Goal: Task Accomplishment & Management: Complete application form

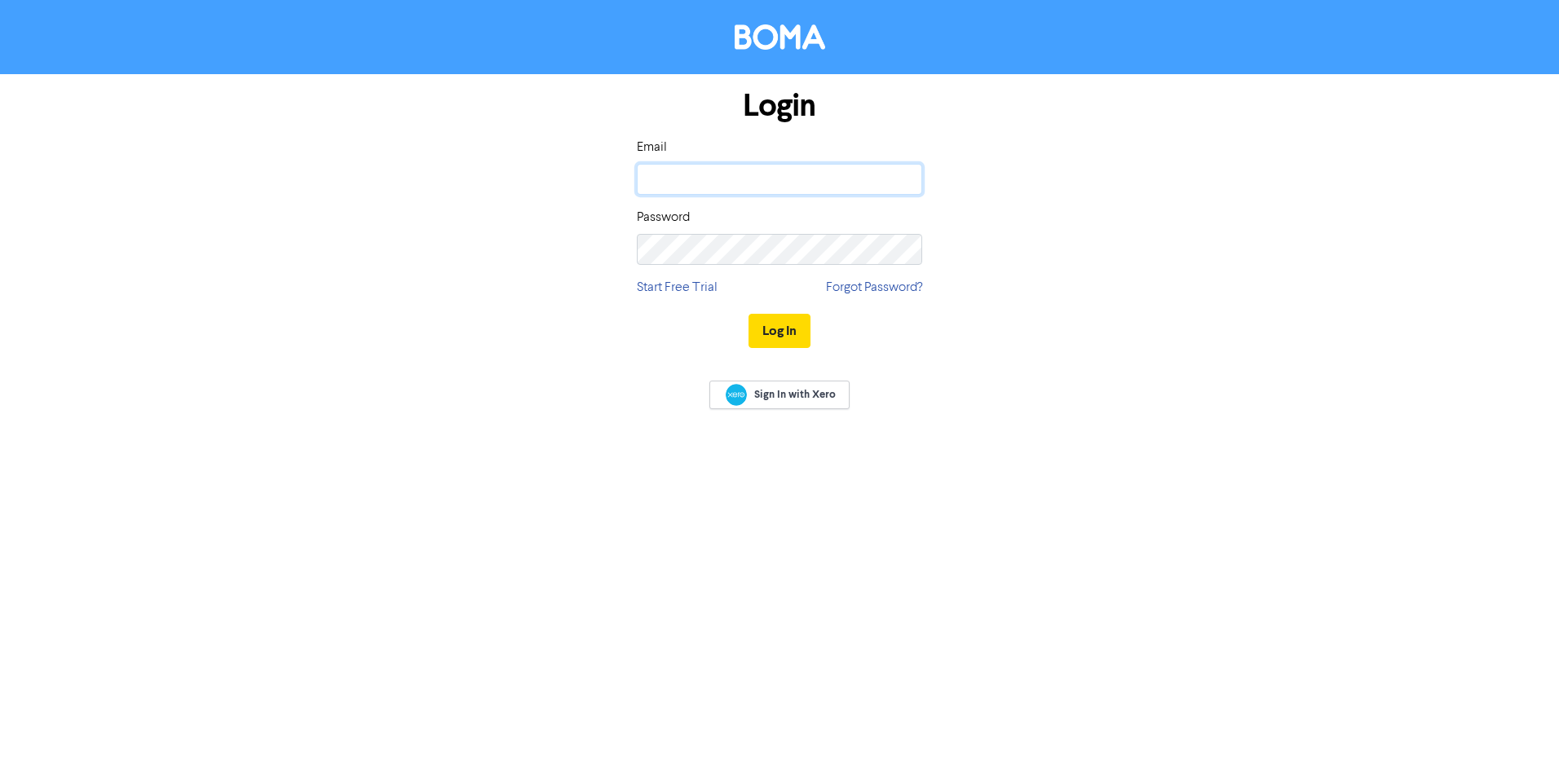
click at [691, 181] on input "email" at bounding box center [780, 179] width 286 height 31
click at [766, 321] on button "Log In" at bounding box center [779, 331] width 62 height 35
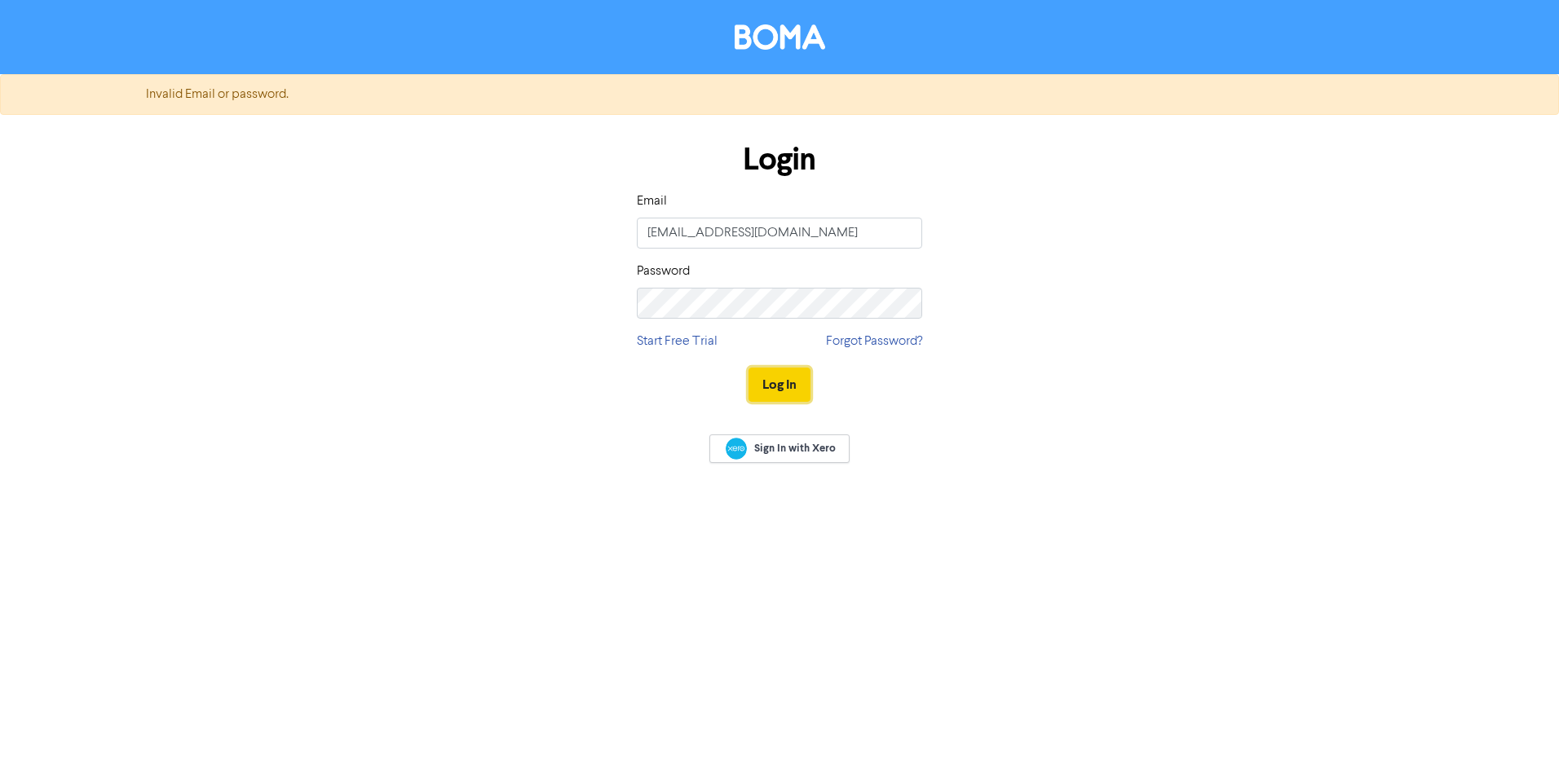
click at [786, 388] on button "Log In" at bounding box center [779, 384] width 62 height 35
click at [769, 383] on button "Log In" at bounding box center [779, 384] width 62 height 35
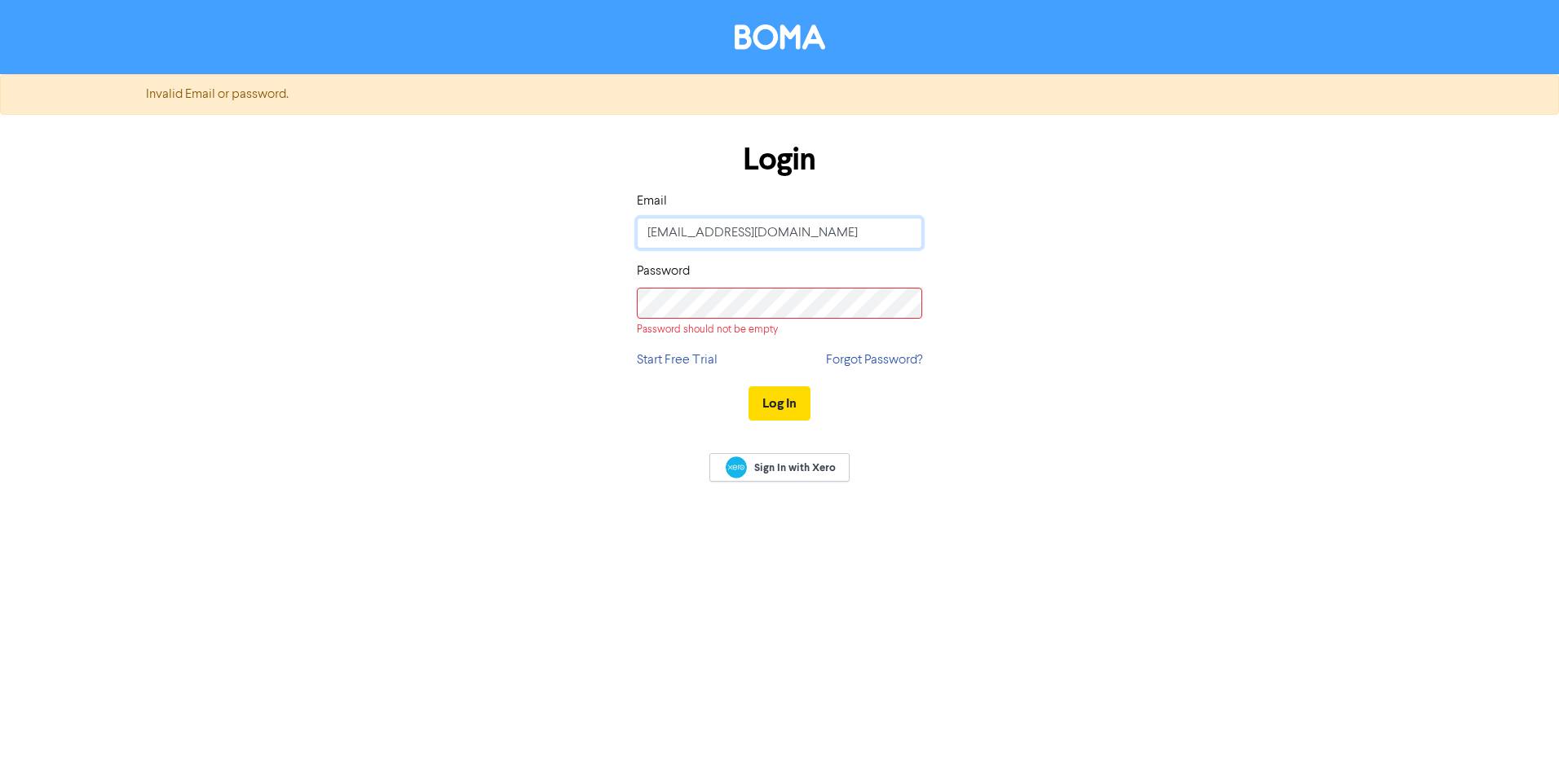
click at [650, 229] on input "[EMAIL_ADDRESS][DOMAIN_NAME]" at bounding box center [780, 232] width 286 height 31
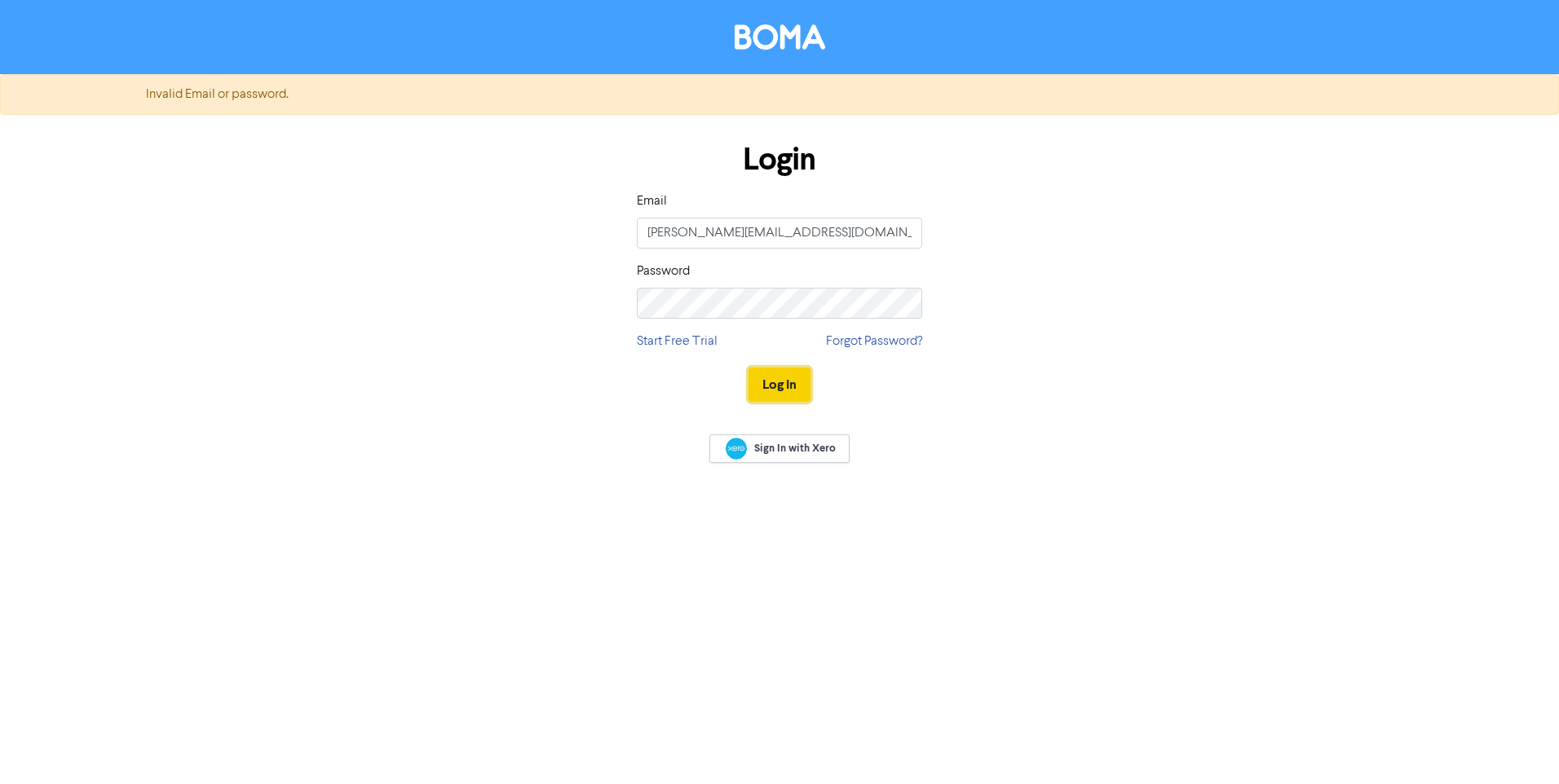
drag, startPoint x: 777, startPoint y: 384, endPoint x: 807, endPoint y: 374, distance: 31.6
click at [791, 379] on button "Log In" at bounding box center [779, 384] width 62 height 35
click at [768, 383] on button "Log In" at bounding box center [779, 384] width 62 height 35
click at [793, 380] on button "Log In" at bounding box center [779, 384] width 62 height 35
click at [776, 382] on button "Log In" at bounding box center [779, 384] width 62 height 35
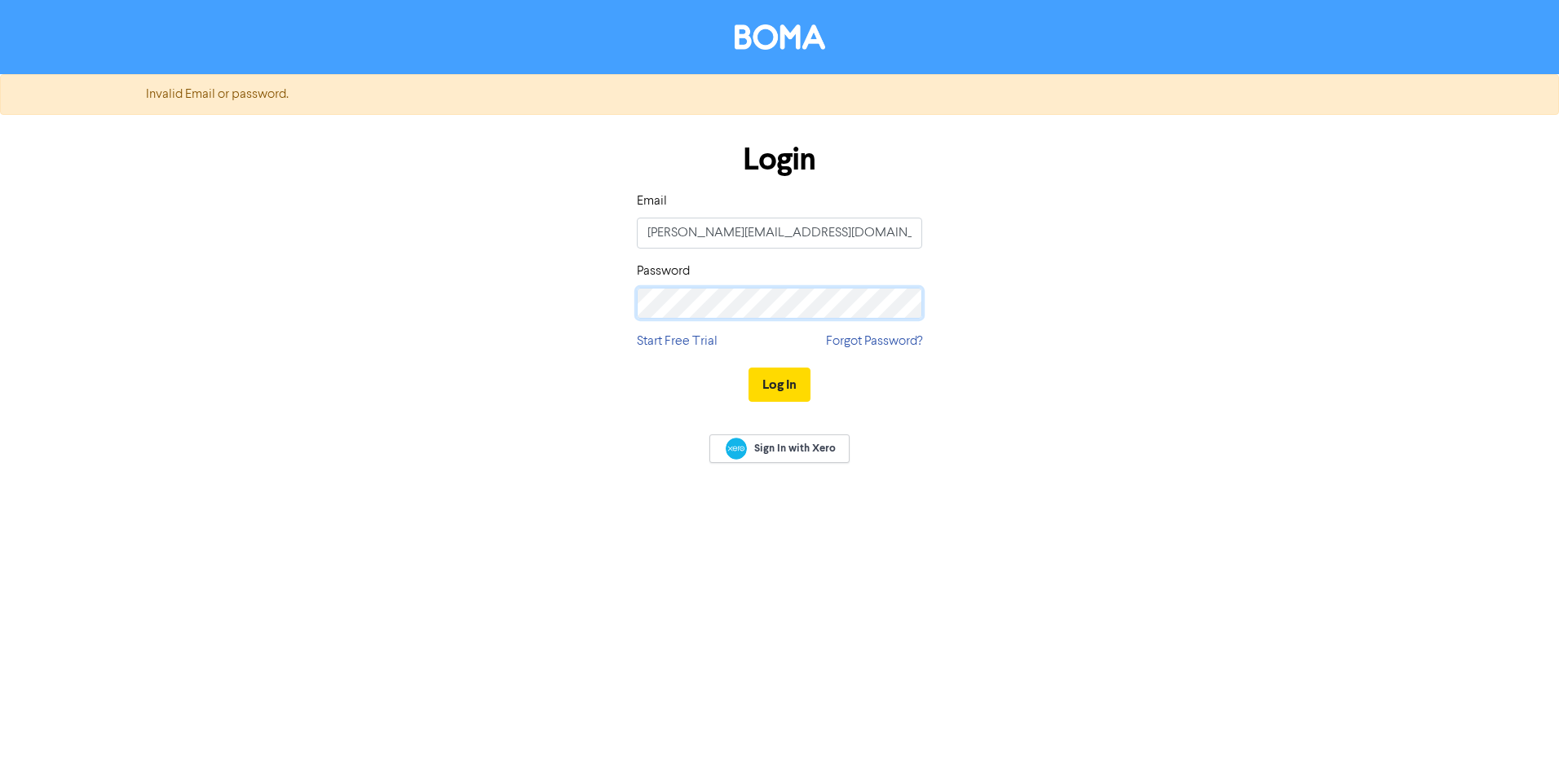
click at [480, 281] on div "Login Email [PERSON_NAME][EMAIL_ADDRESS][DOMAIN_NAME] Password Start Free Trial…" at bounding box center [779, 272] width 929 height 290
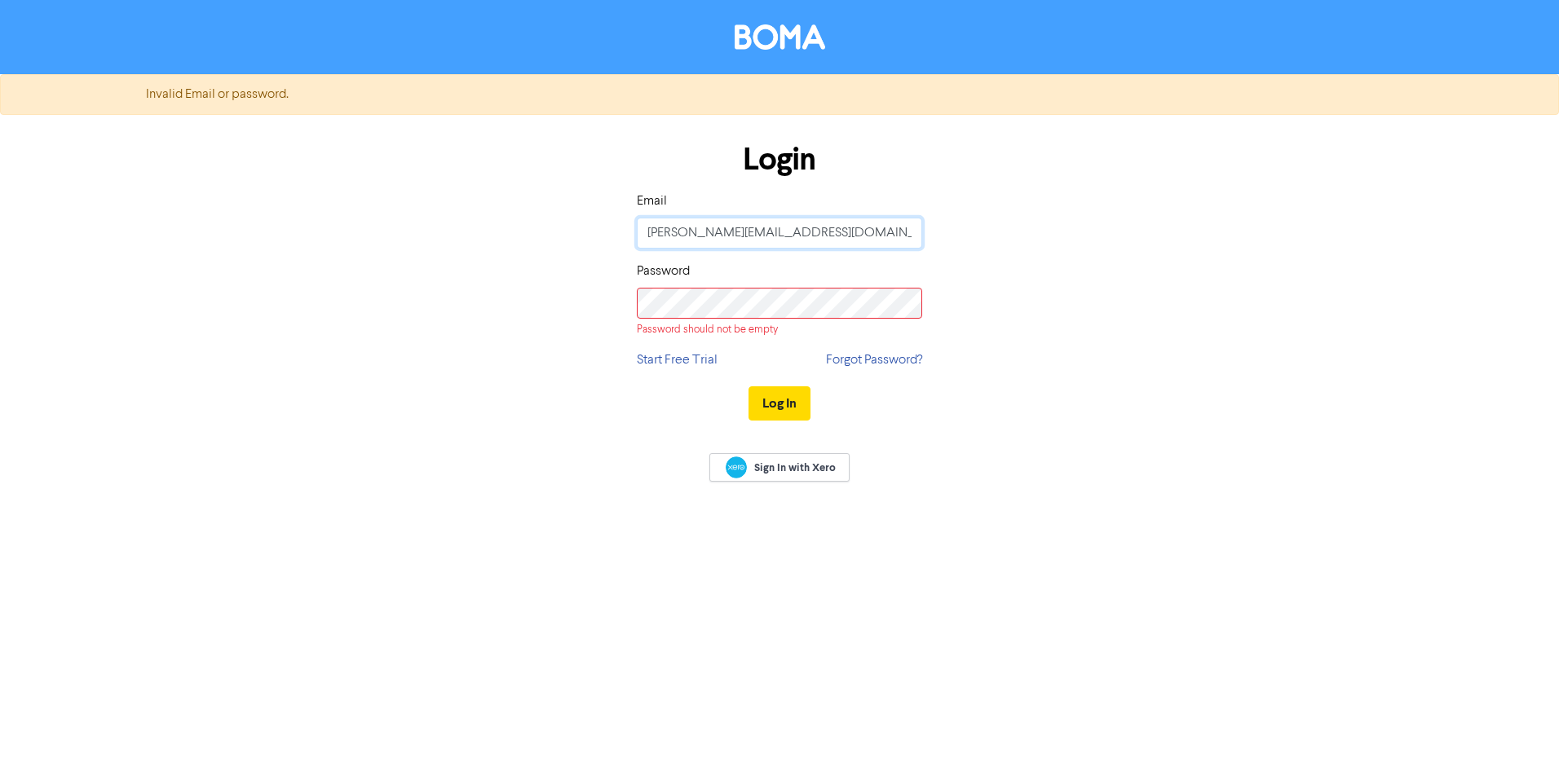
drag, startPoint x: 889, startPoint y: 242, endPoint x: 588, endPoint y: 192, distance: 305.1
click at [588, 192] on div "Login Email [PERSON_NAME][EMAIL_ADDRESS][DOMAIN_NAME] Password Password should …" at bounding box center [779, 282] width 929 height 309
type input "C"
type input "[EMAIL_ADDRESS][DOMAIN_NAME]"
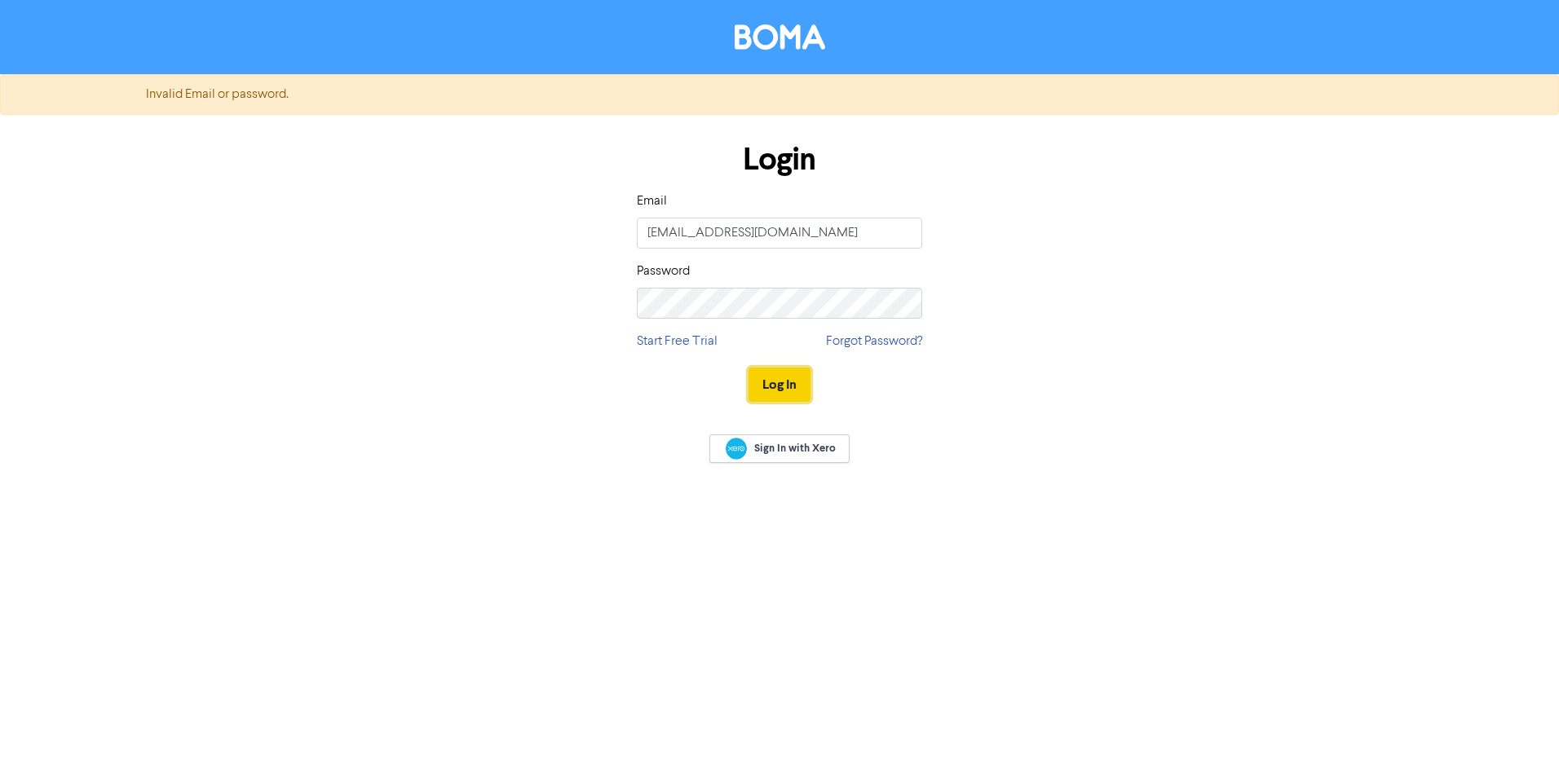
click at [768, 383] on button "Log In" at bounding box center [779, 384] width 62 height 35
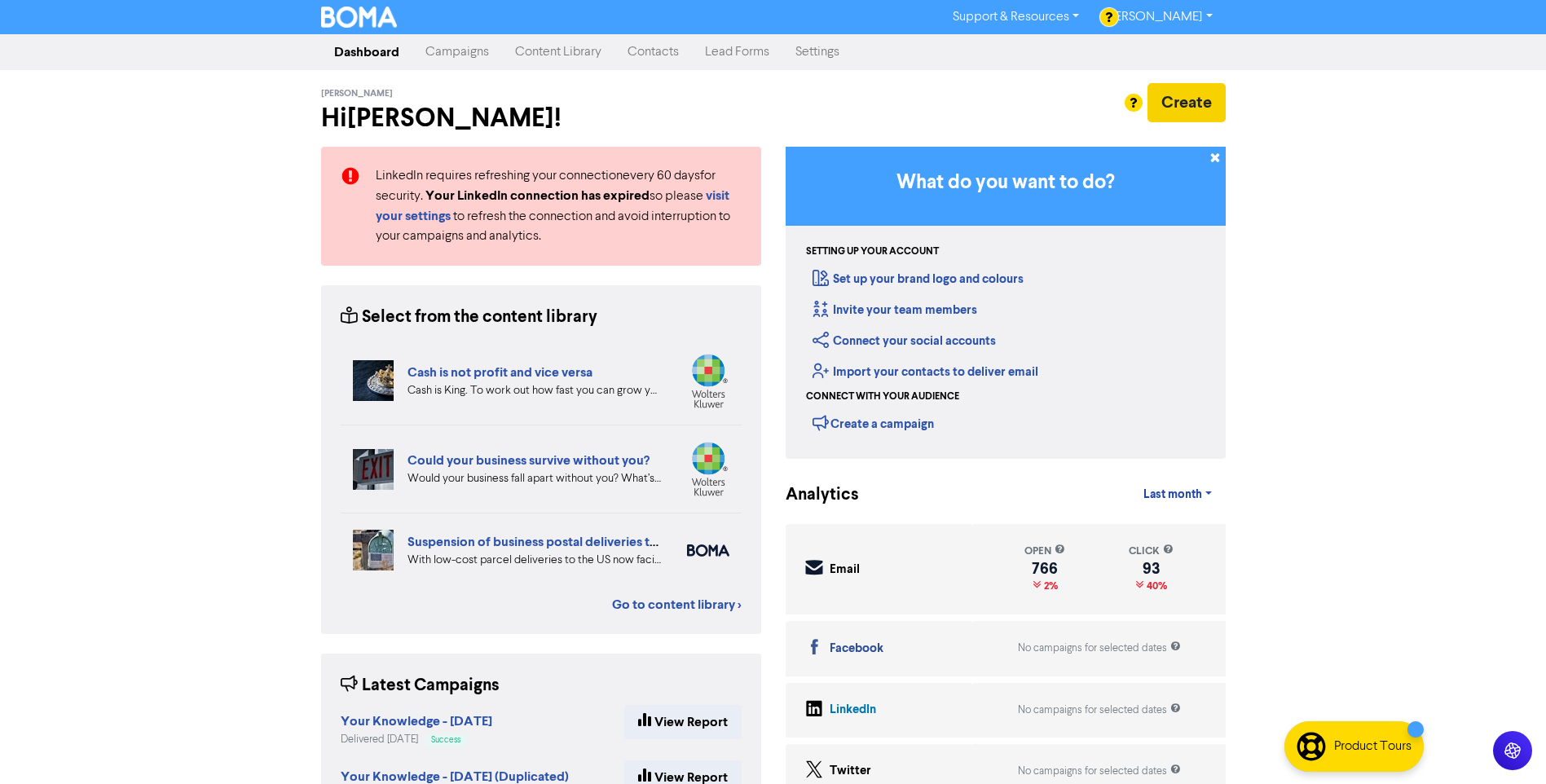
click at [1188, 103] on div at bounding box center [773, 392] width 1546 height 784
click at [1175, 98] on button "Create" at bounding box center [1187, 103] width 78 height 39
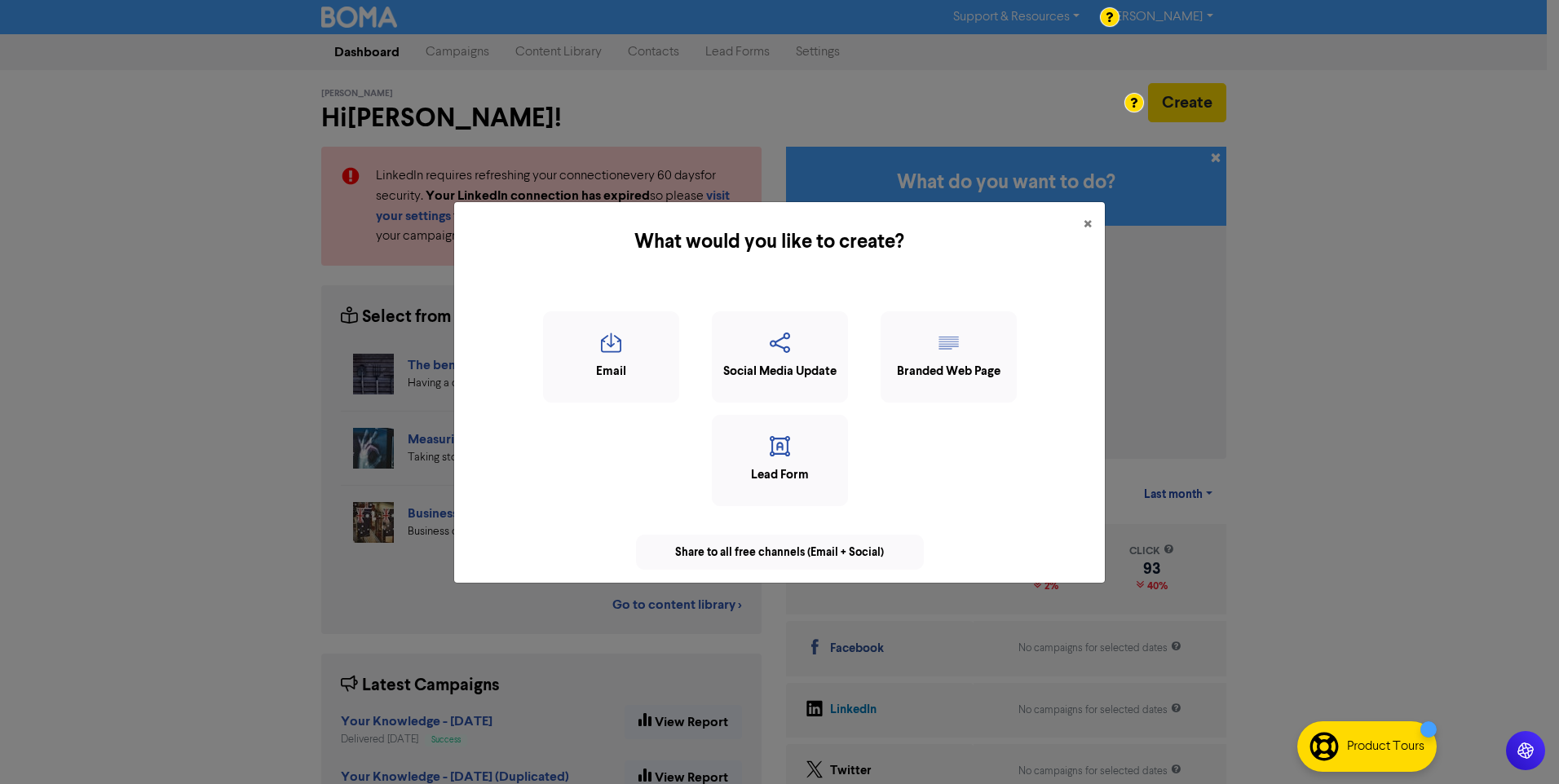
click at [1340, 346] on div "What would you like to create? × Email Social Media Update Branded Web Page Lea…" at bounding box center [779, 392] width 1559 height 784
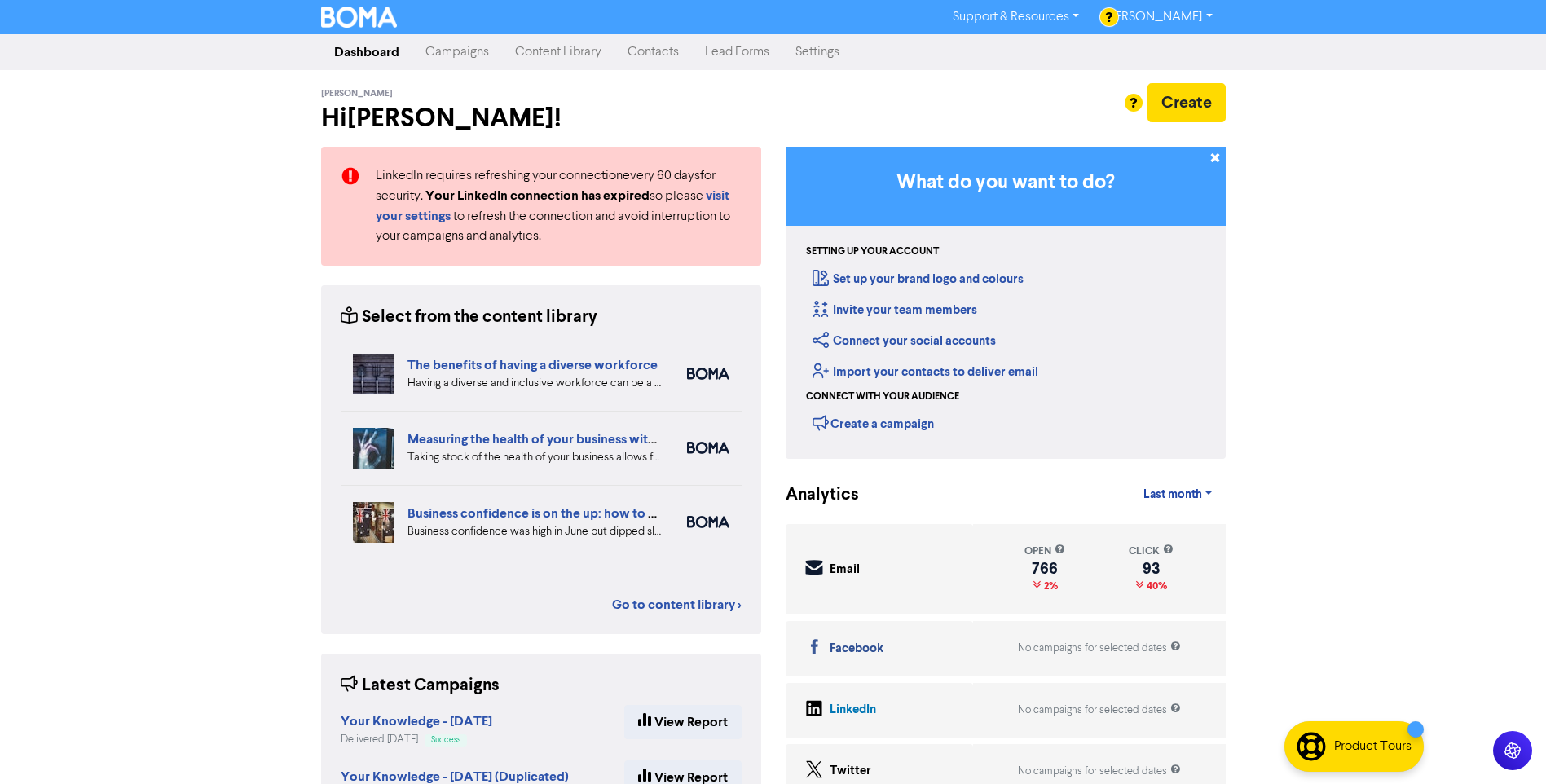
click at [643, 51] on link "Contacts" at bounding box center [653, 51] width 77 height 33
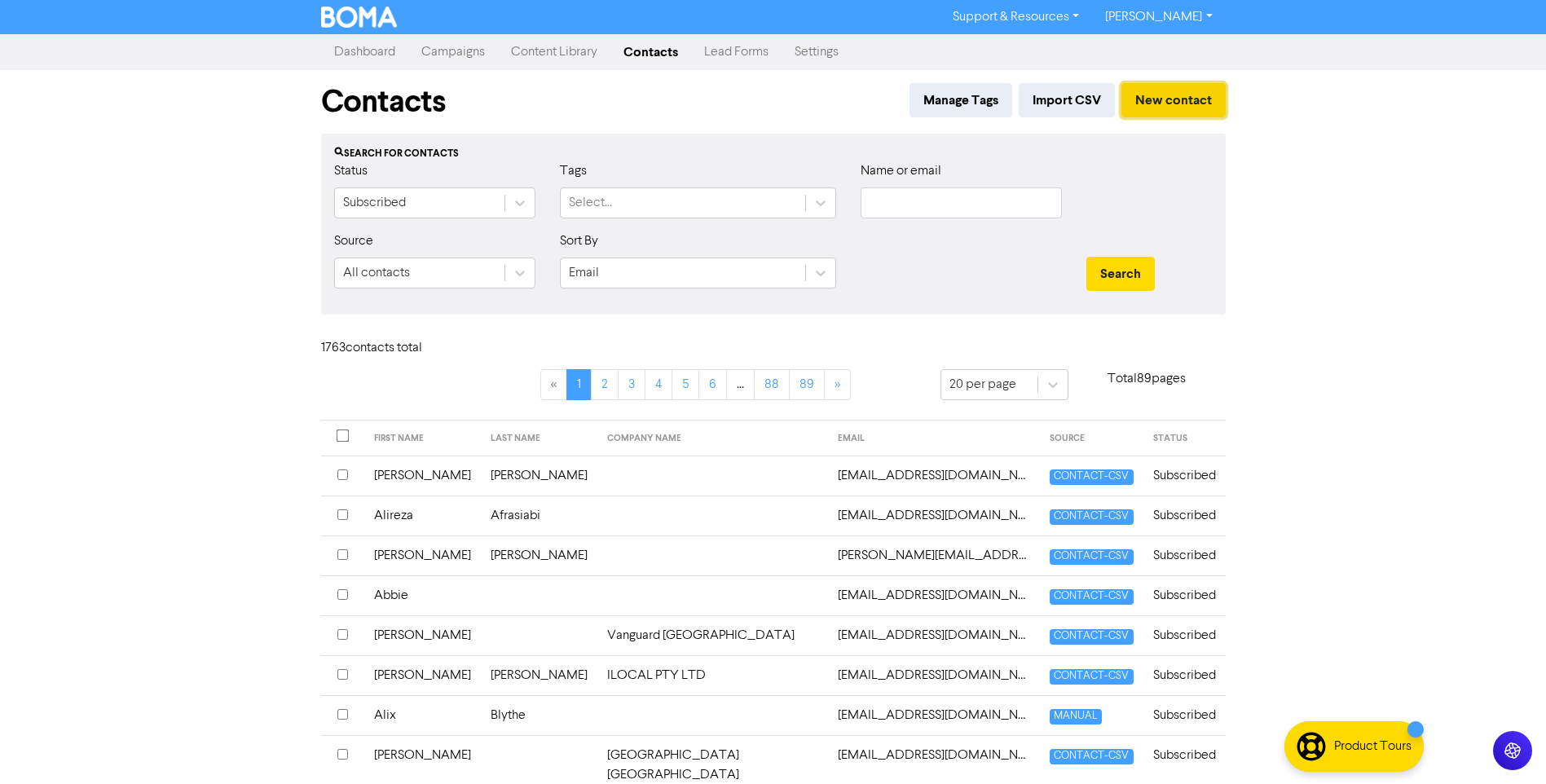
click at [1168, 93] on button "New contact" at bounding box center [1173, 100] width 105 height 35
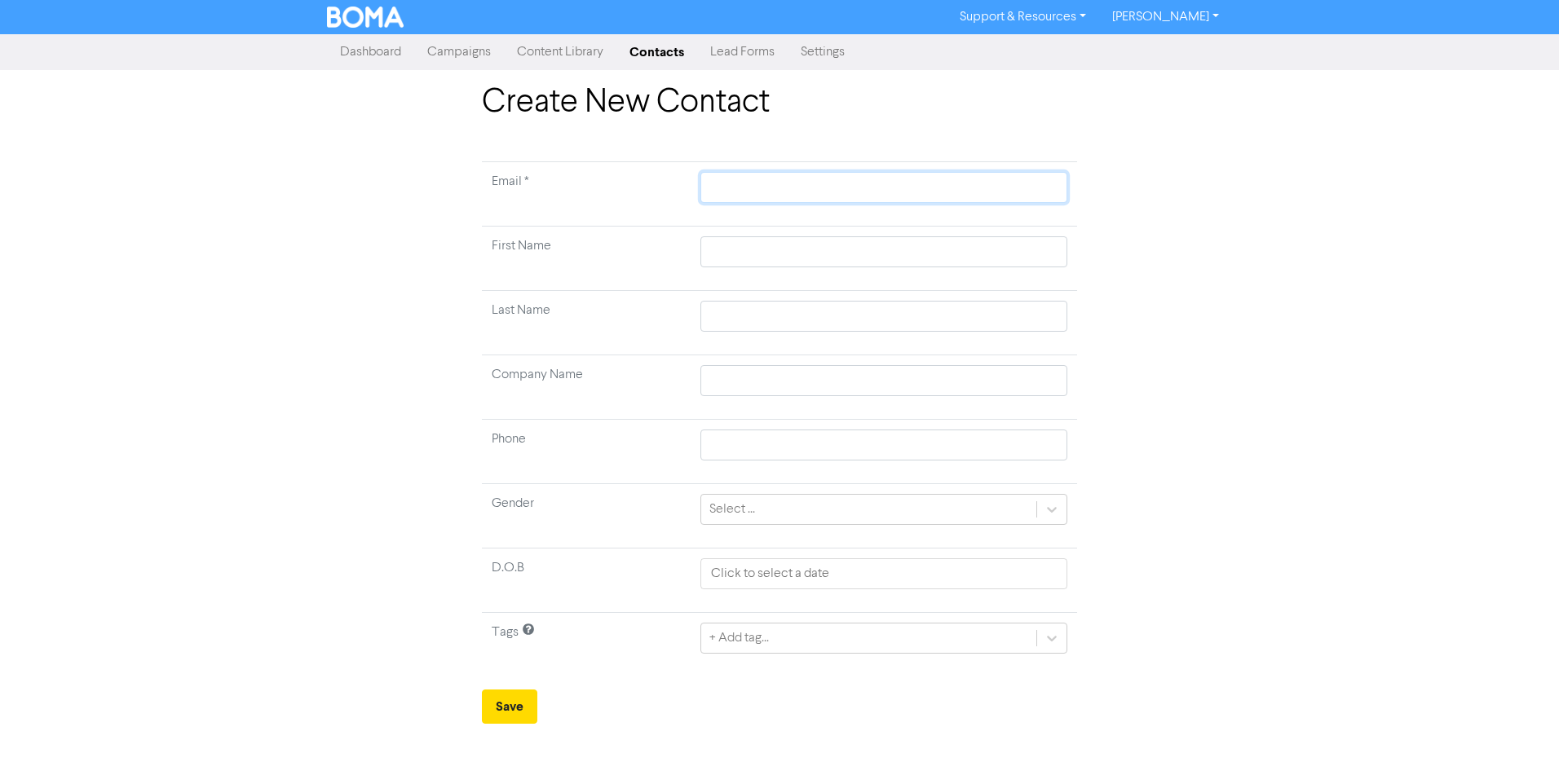
click at [760, 181] on input "text" at bounding box center [883, 187] width 366 height 31
type input "E"
type input "Er"
click at [883, 187] on input "Er" at bounding box center [883, 187] width 366 height 31
type input "Er"
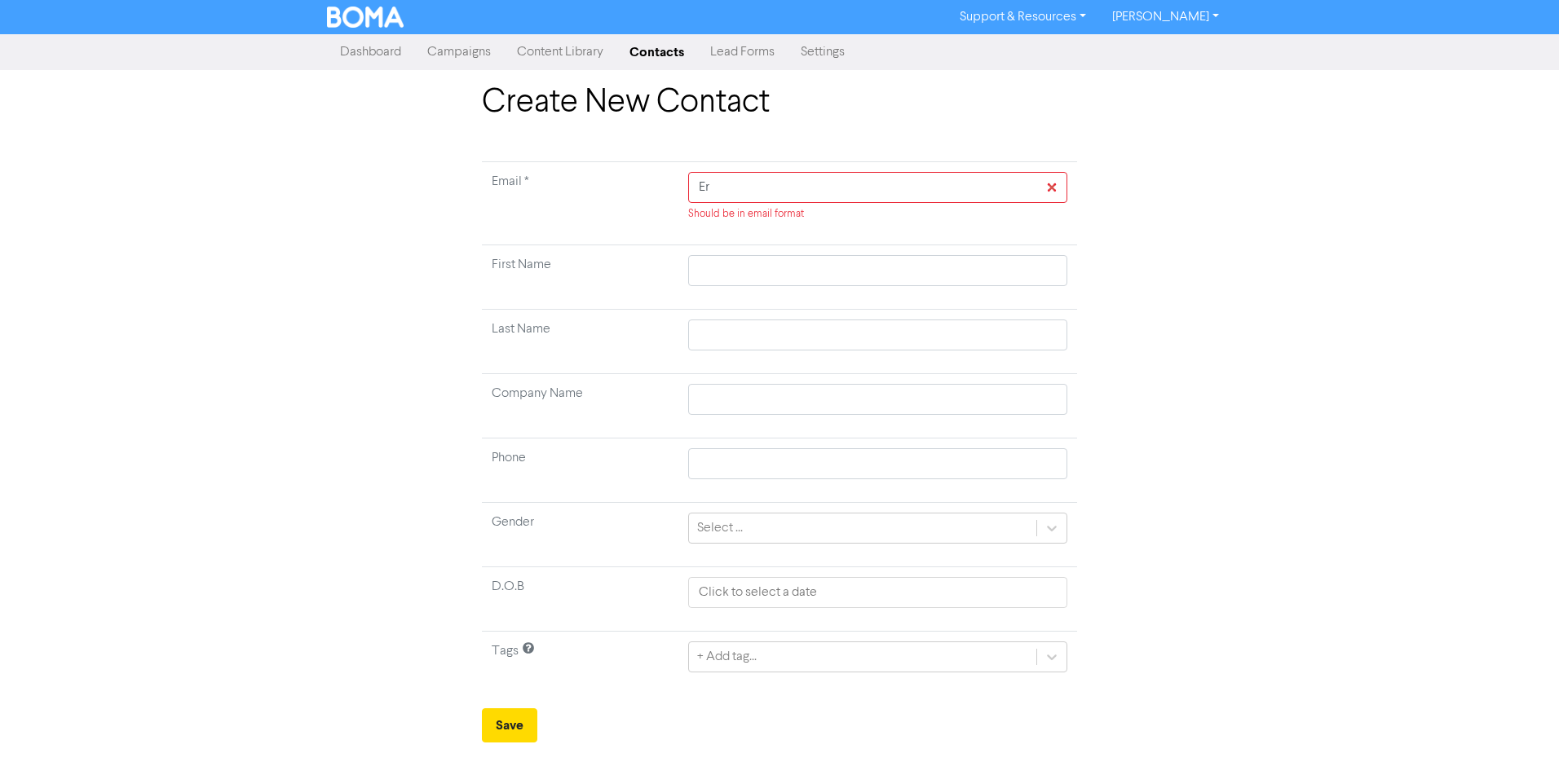
click at [1230, 237] on div "Create New Contact Email * Er Should be in email format First Name Last Name Co…" at bounding box center [779, 412] width 929 height 659
click at [728, 184] on input "Er" at bounding box center [877, 187] width 379 height 31
click at [482, 708] on button "Save" at bounding box center [509, 725] width 55 height 35
type input "[PERSON_NAME][EMAIL_ADDRESS]"
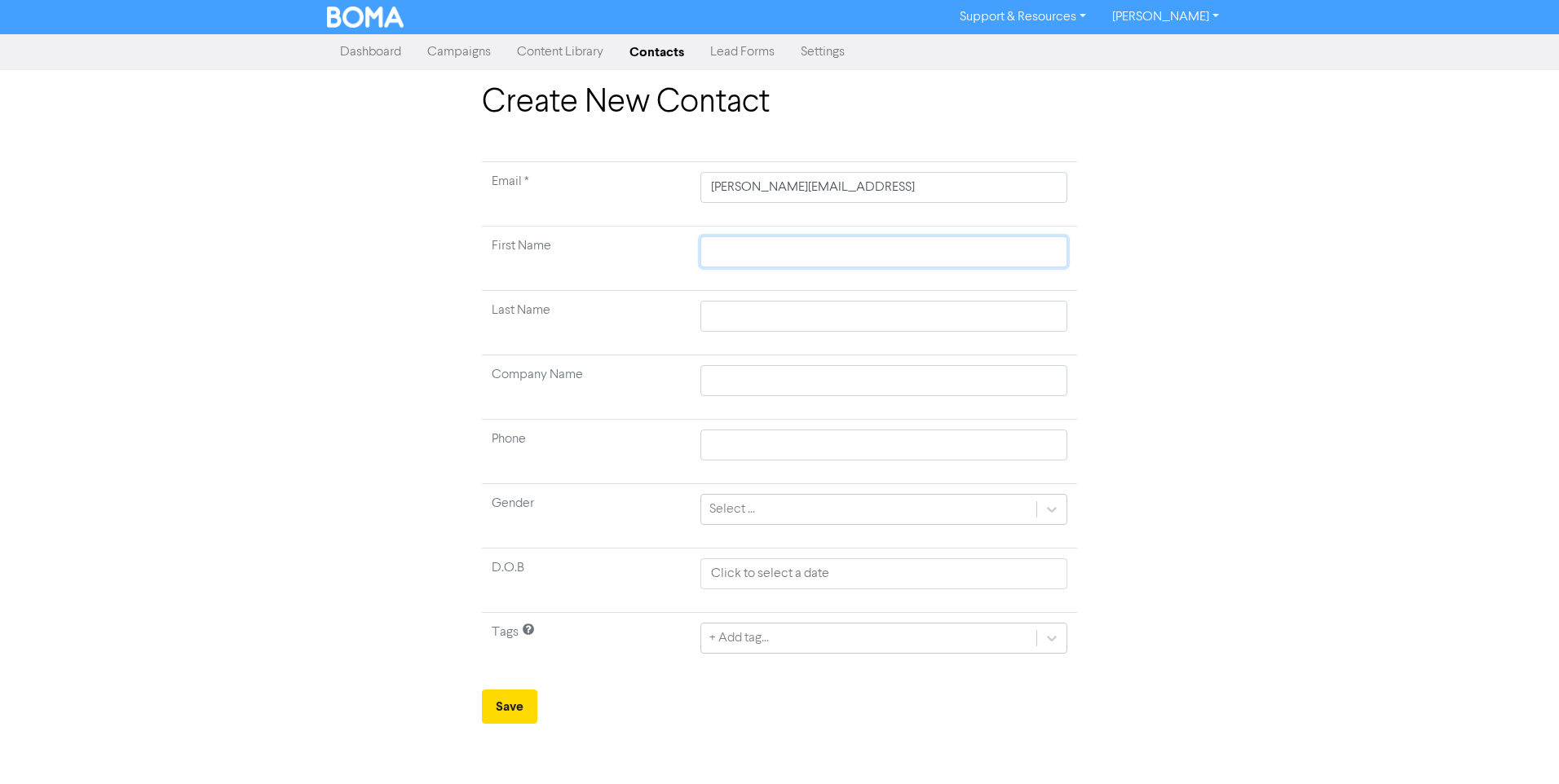
type input "E"
type input "Er"
type input "[PERSON_NAME]"
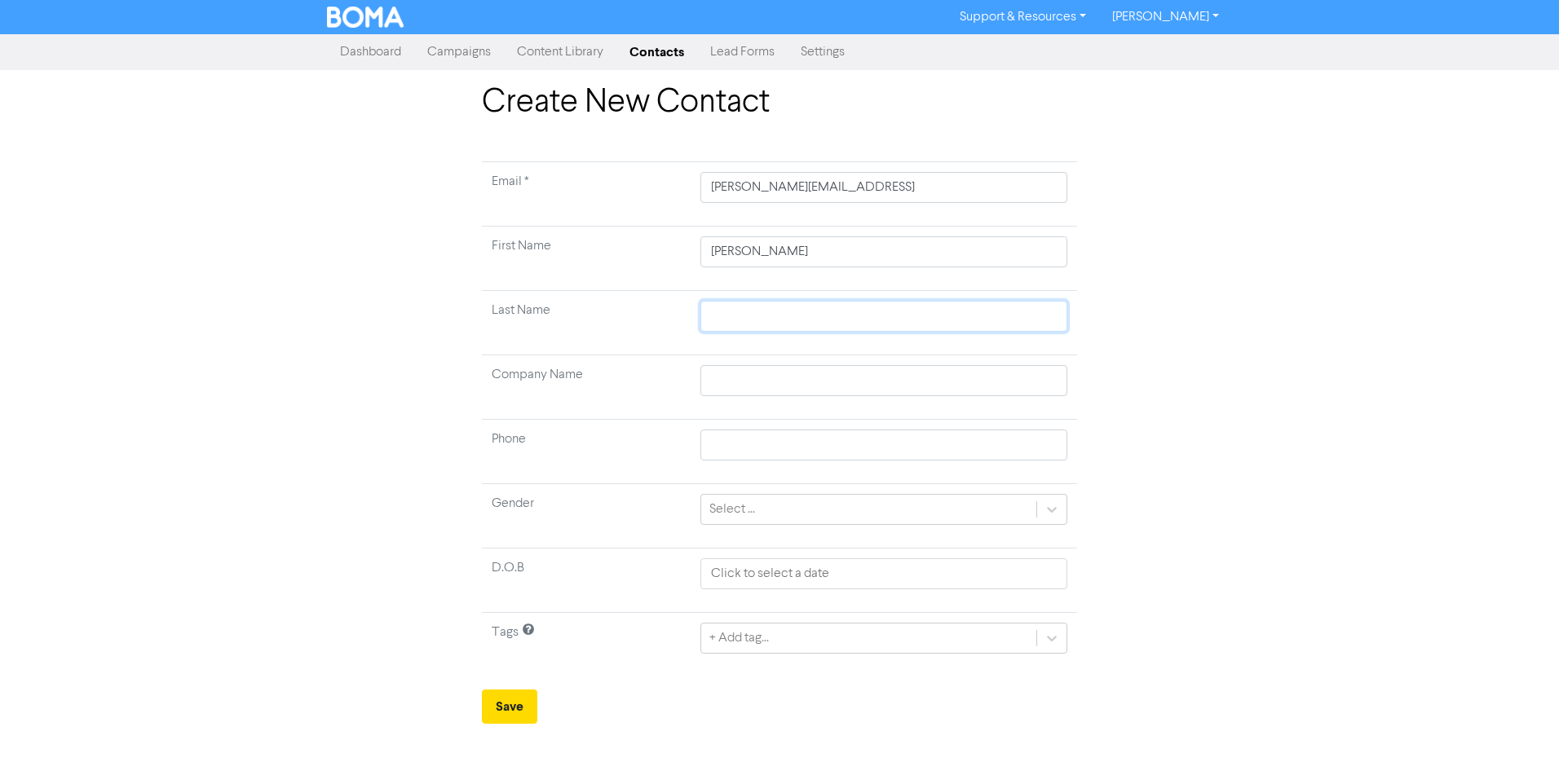
click at [721, 310] on input "text" at bounding box center [883, 316] width 366 height 31
type input "N"
type input "No"
type input "Nor"
type input "Norm"
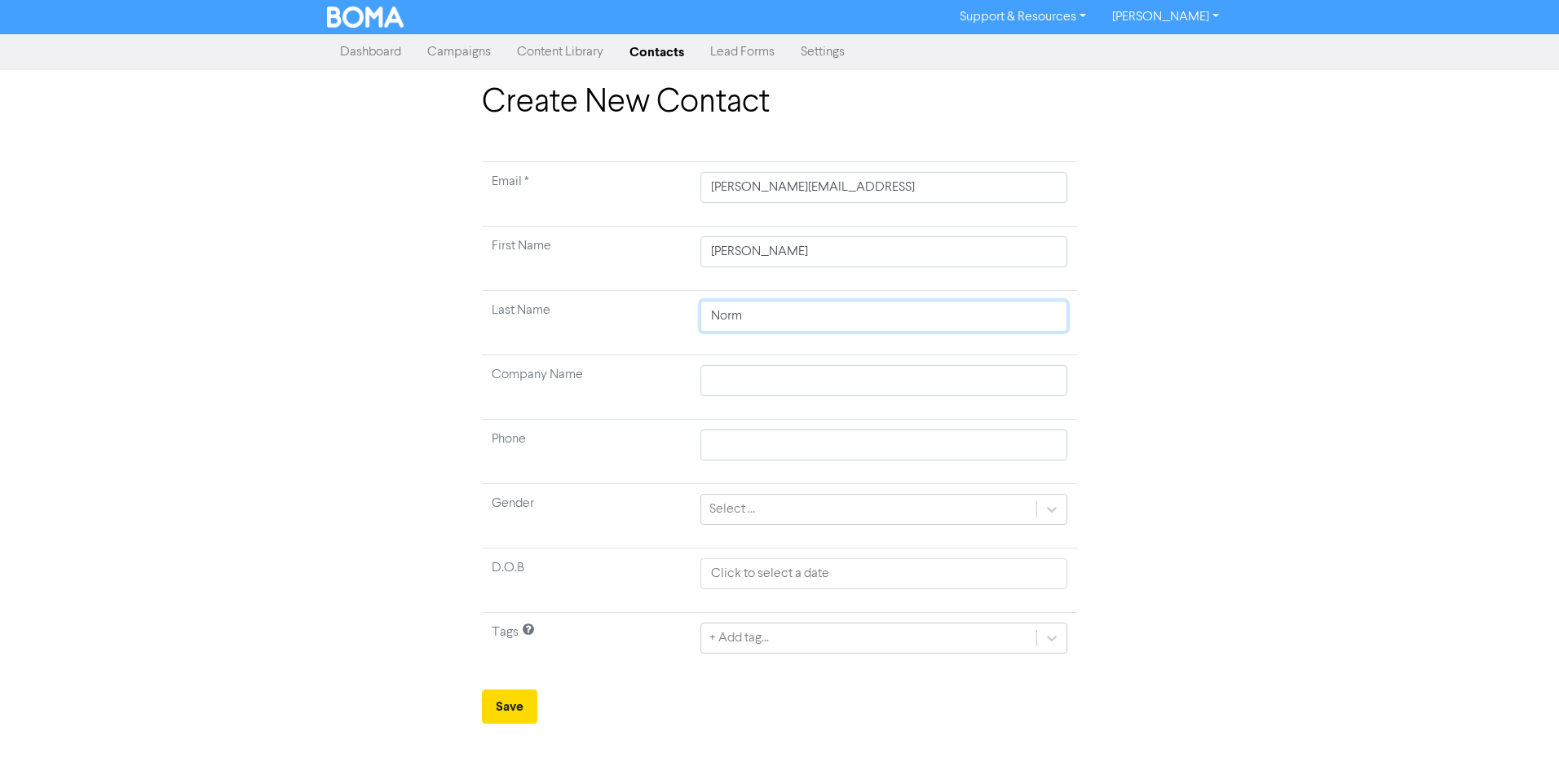
type input "[PERSON_NAME]"
click at [1279, 443] on div "Create New Contact Email * [PERSON_NAME][EMAIL_ADDRESS][PERSON_NAME] First Name…" at bounding box center [779, 404] width 1559 height 640
click at [731, 443] on input "text" at bounding box center [883, 444] width 366 height 31
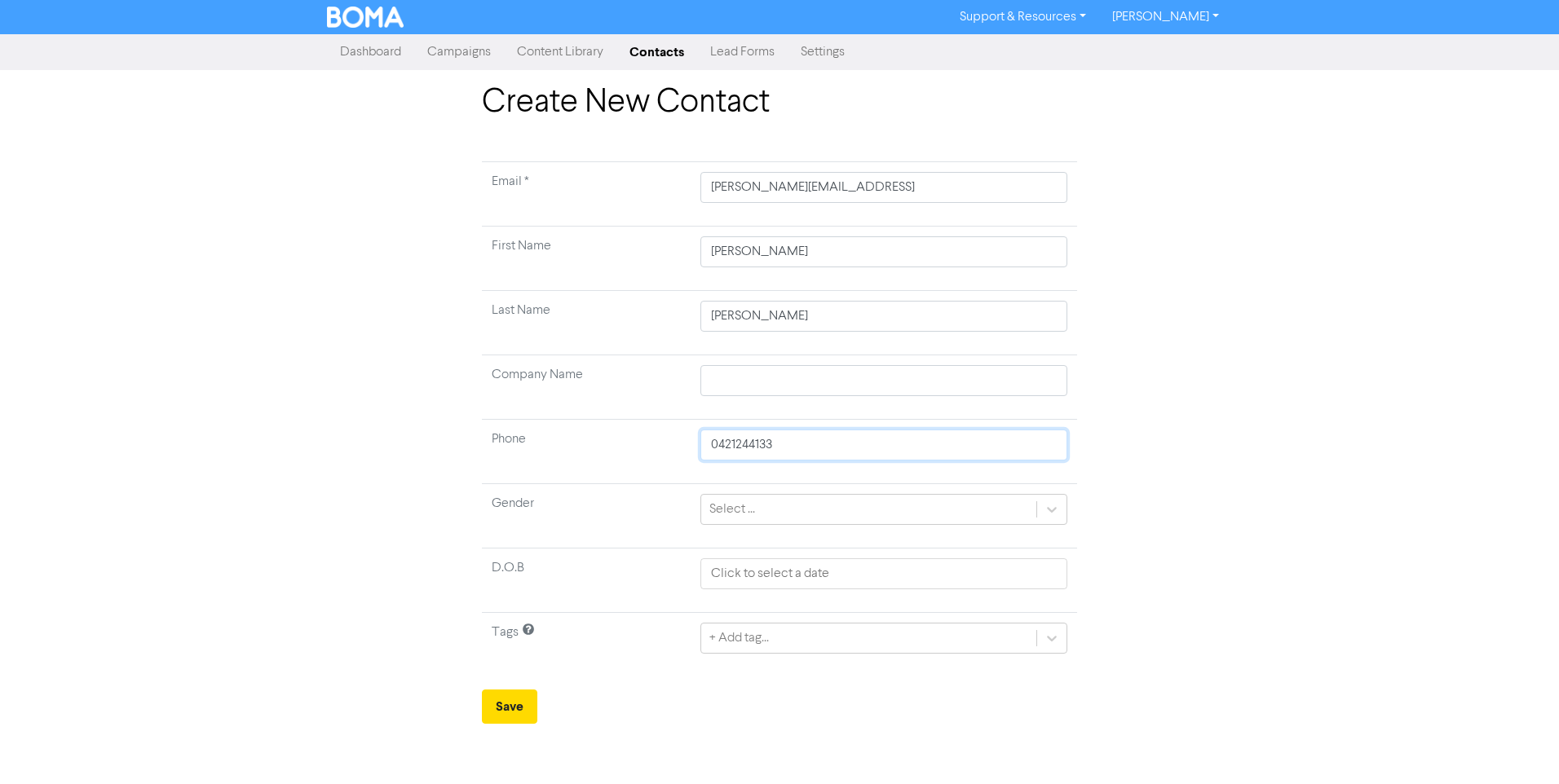
click at [807, 440] on input "0421244133" at bounding box center [883, 444] width 366 height 31
type input "0421244133"
click at [1413, 469] on div "Create New Contact Email * [PERSON_NAME][EMAIL_ADDRESS][PERSON_NAME] First Name…" at bounding box center [779, 404] width 1559 height 640
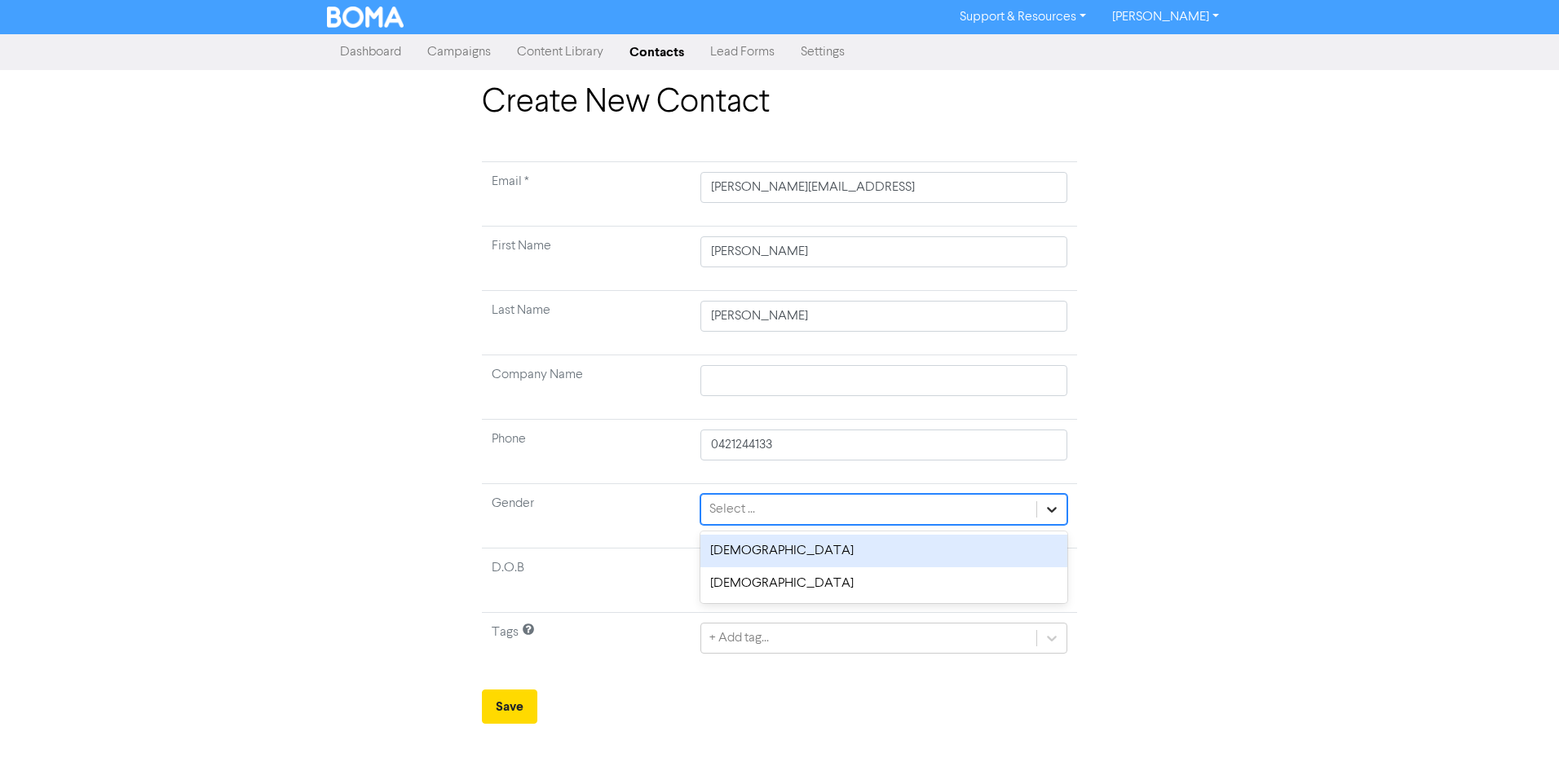
click at [1048, 506] on icon at bounding box center [1051, 509] width 16 height 16
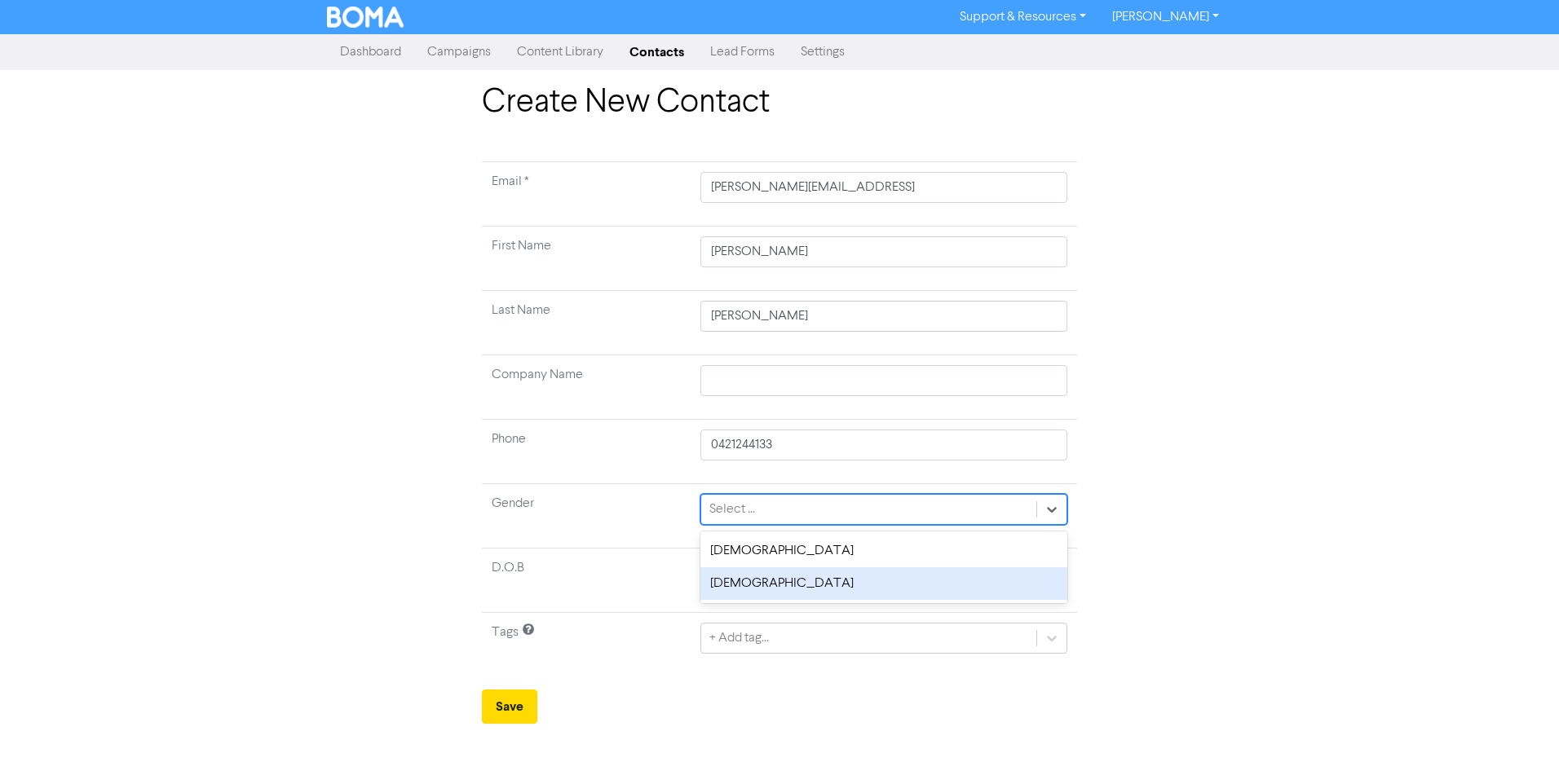
click at [768, 578] on div "[DEMOGRAPHIC_DATA]" at bounding box center [883, 583] width 366 height 33
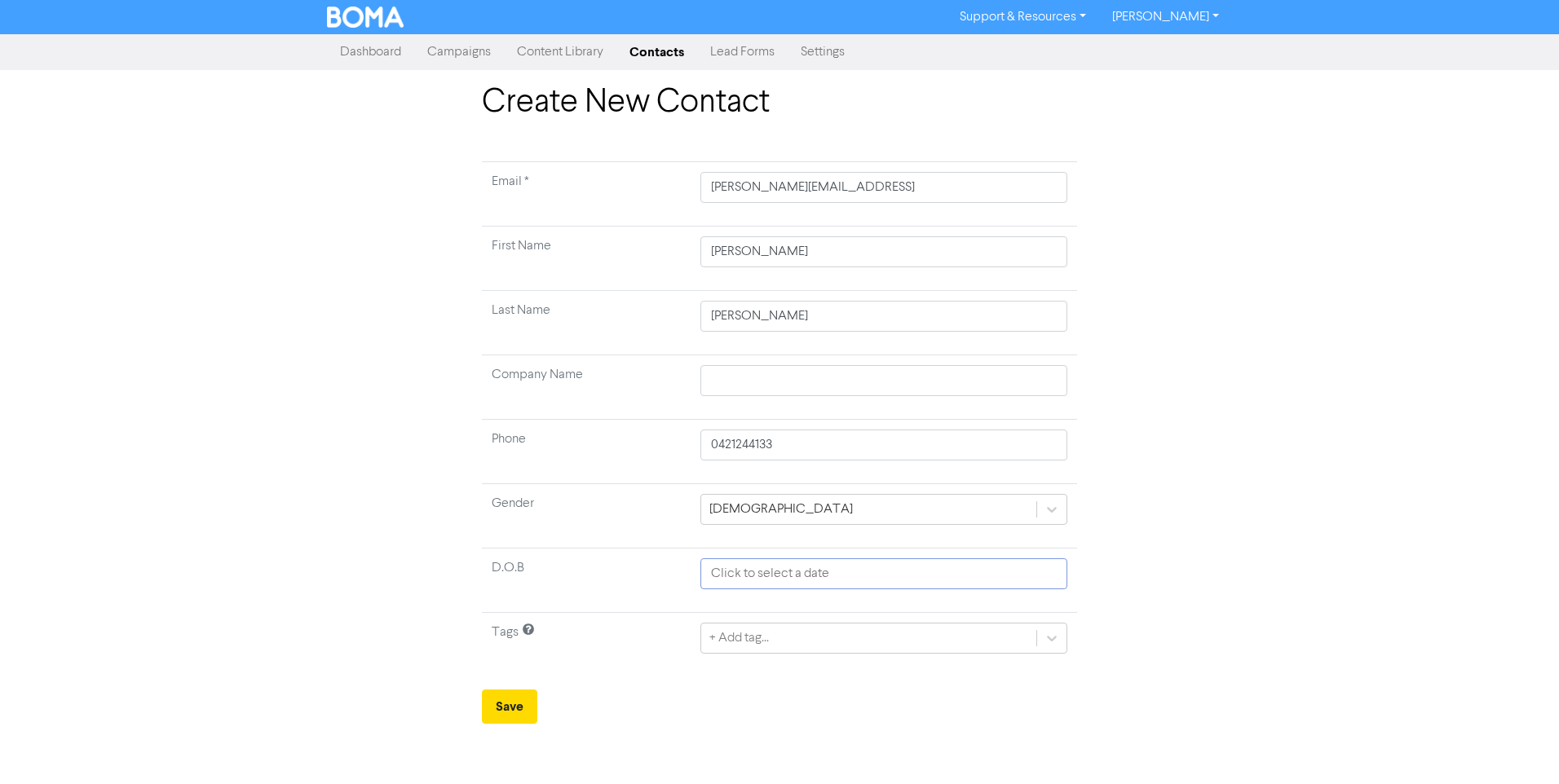
select select "8"
select select "2025"
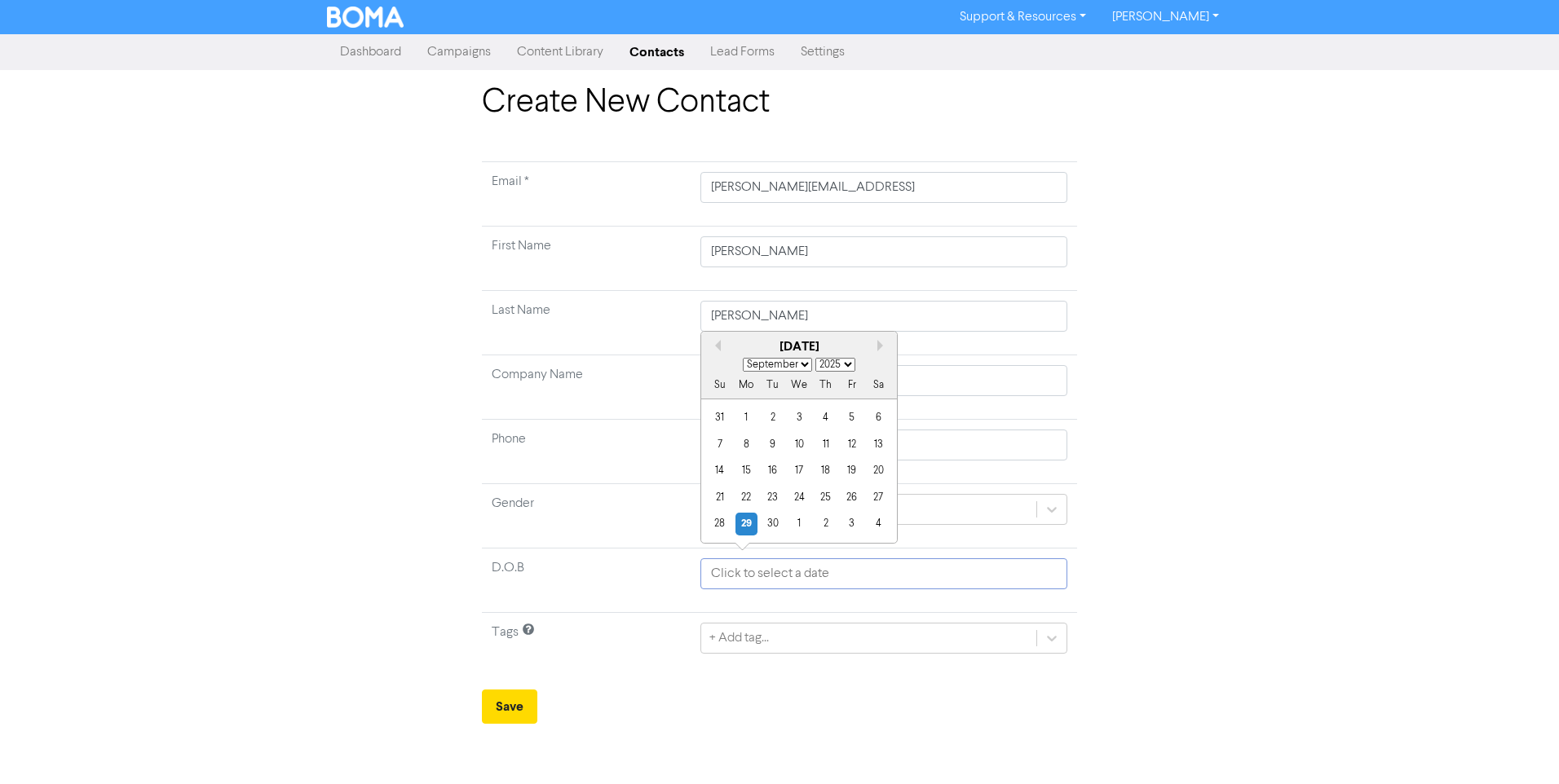
click at [758, 576] on input "text" at bounding box center [883, 573] width 366 height 31
type input "[DATE]"
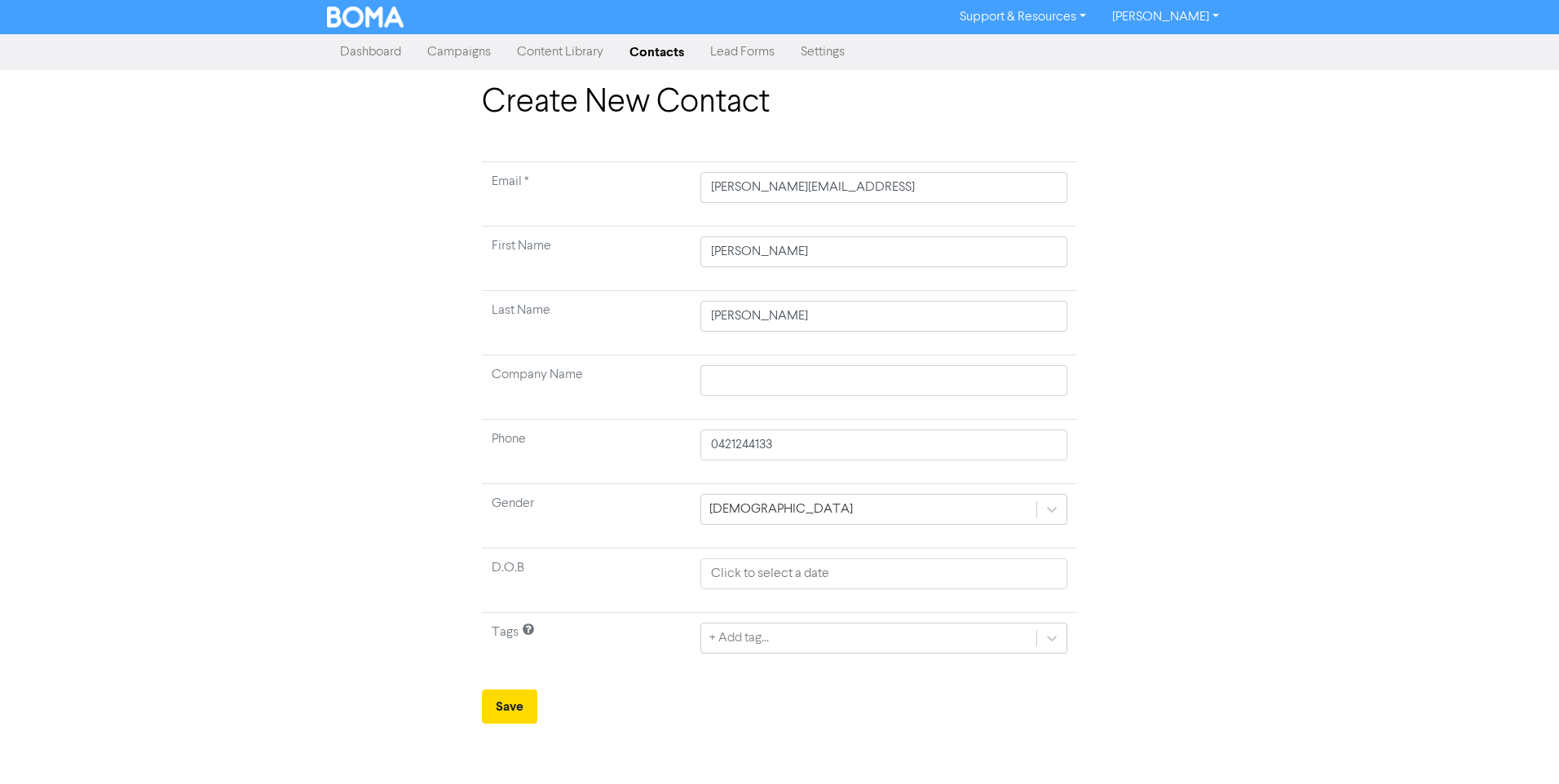
click at [1216, 670] on div "Create New Contact Email * [PERSON_NAME][EMAIL_ADDRESS][PERSON_NAME] First Name…" at bounding box center [779, 404] width 929 height 640
click at [525, 627] on icon at bounding box center [528, 632] width 13 height 13
click at [783, 694] on form "Email * [PERSON_NAME][EMAIL_ADDRESS][PERSON_NAME] First Name [PERSON_NAME] Last…" at bounding box center [779, 443] width 595 height 562
click at [736, 442] on input "0421244133" at bounding box center [883, 444] width 366 height 31
click at [757, 444] on input "0421 244133" at bounding box center [883, 444] width 366 height 31
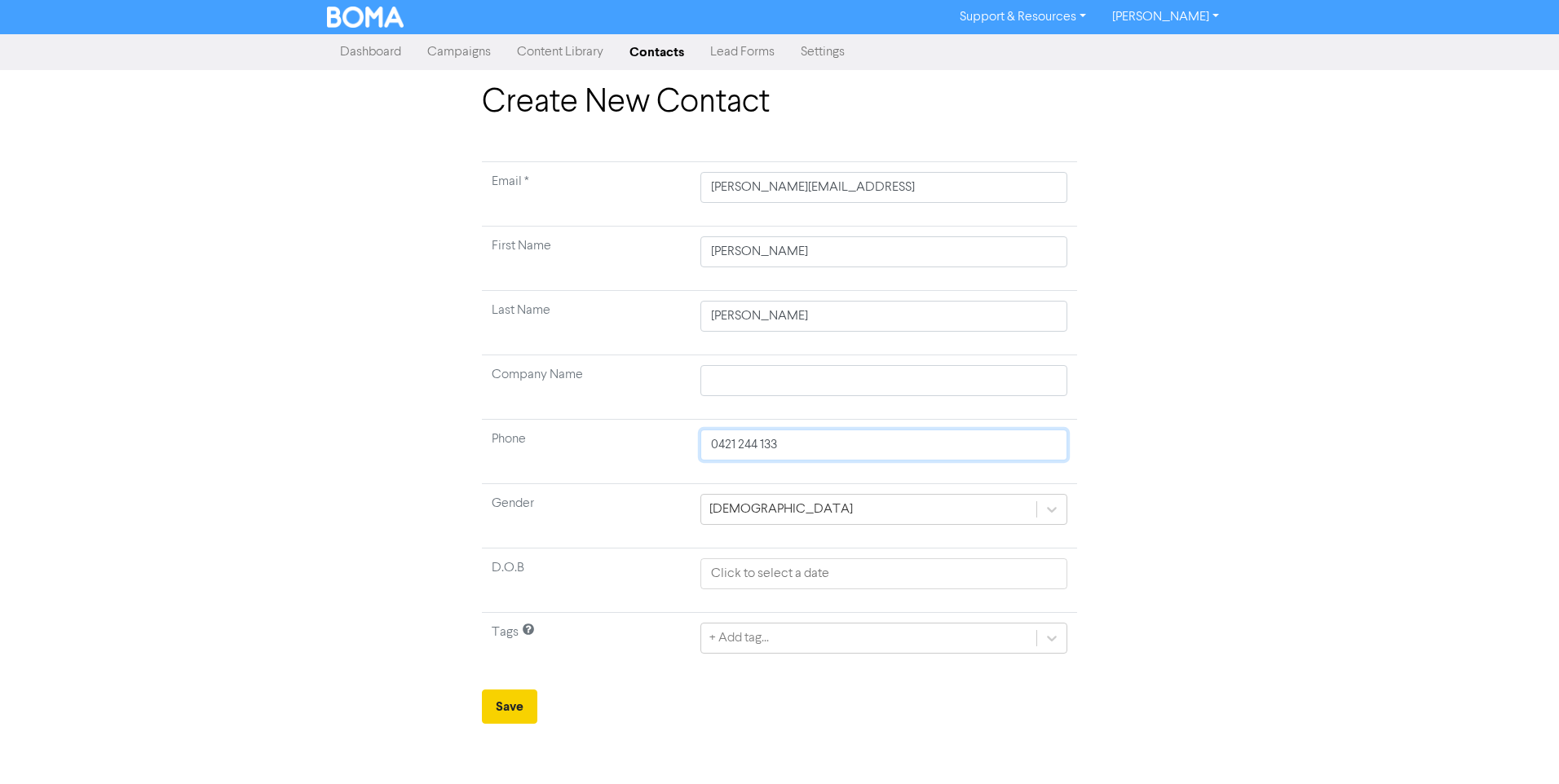
type input "0421 244 133"
click at [527, 697] on button "Save" at bounding box center [509, 706] width 55 height 35
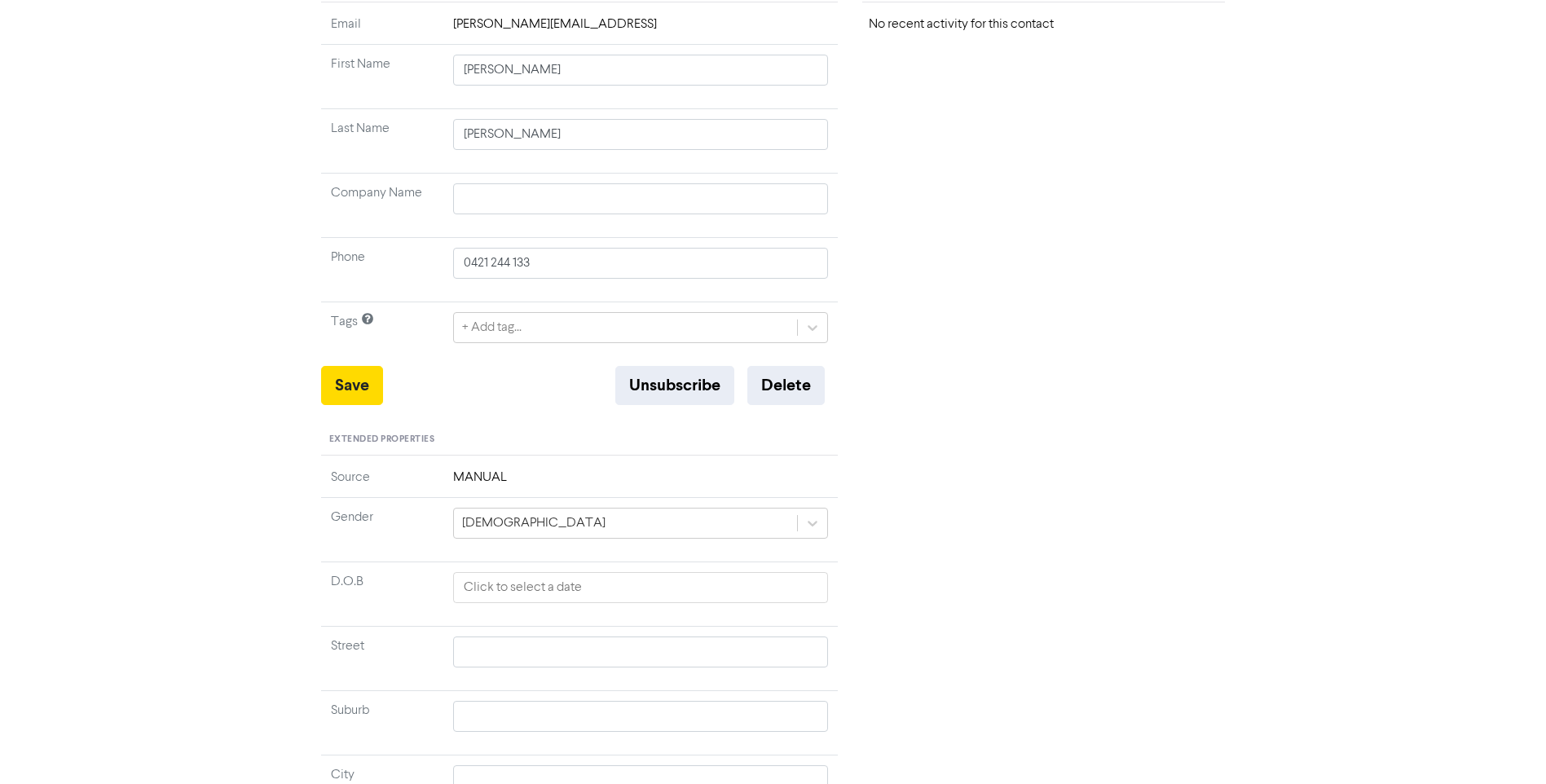
scroll to position [466, 0]
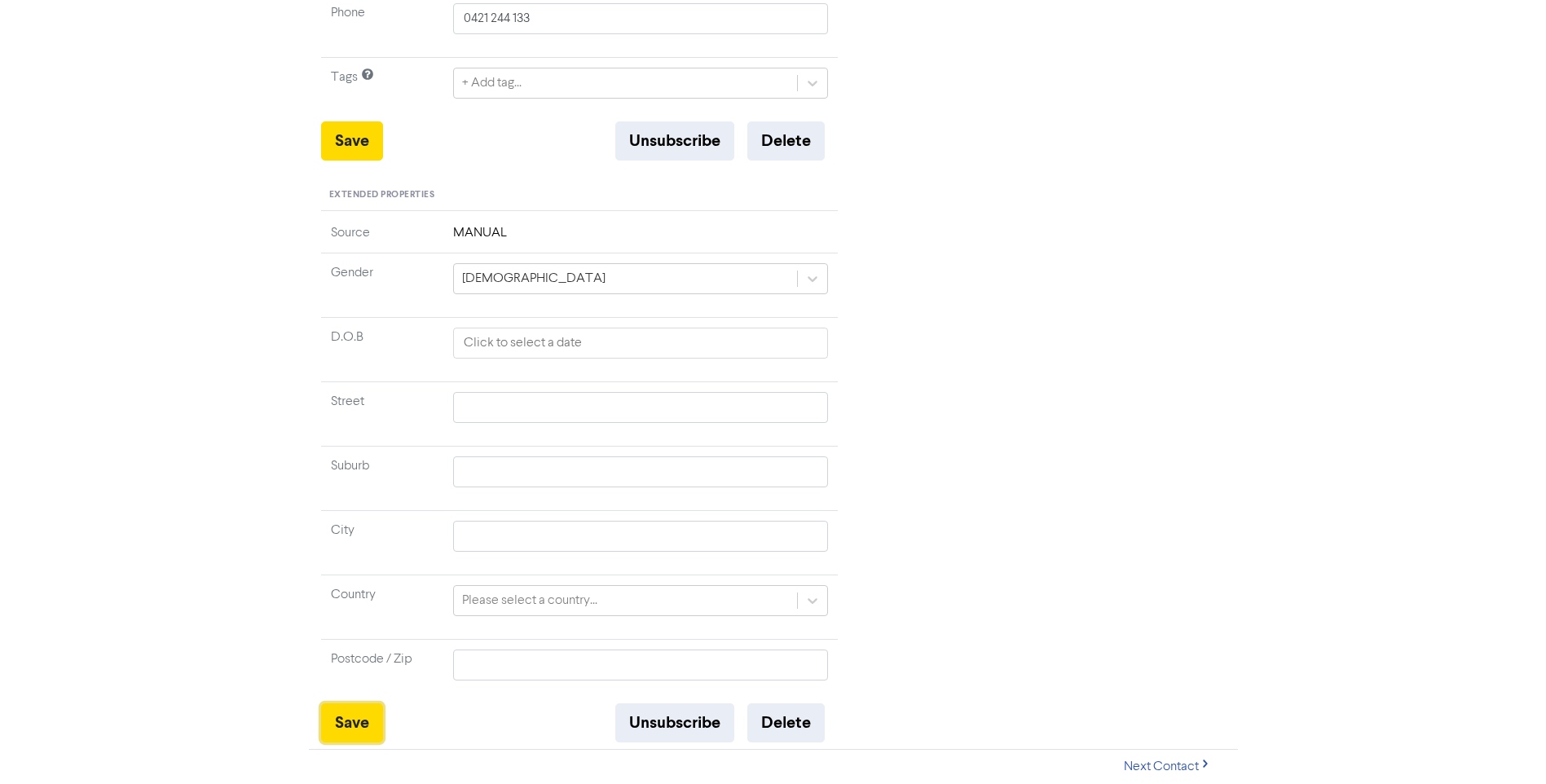
drag, startPoint x: 362, startPoint y: 726, endPoint x: 153, endPoint y: 580, distance: 254.9
click at [153, 580] on div "<< Back to Contacts [PERSON_NAME][EMAIL_ADDRESS] [PERSON_NAME] Modified [DATE] …" at bounding box center [773, 176] width 1546 height 1217
click at [486, 347] on input "text" at bounding box center [641, 342] width 376 height 31
select select "8"
select select "2025"
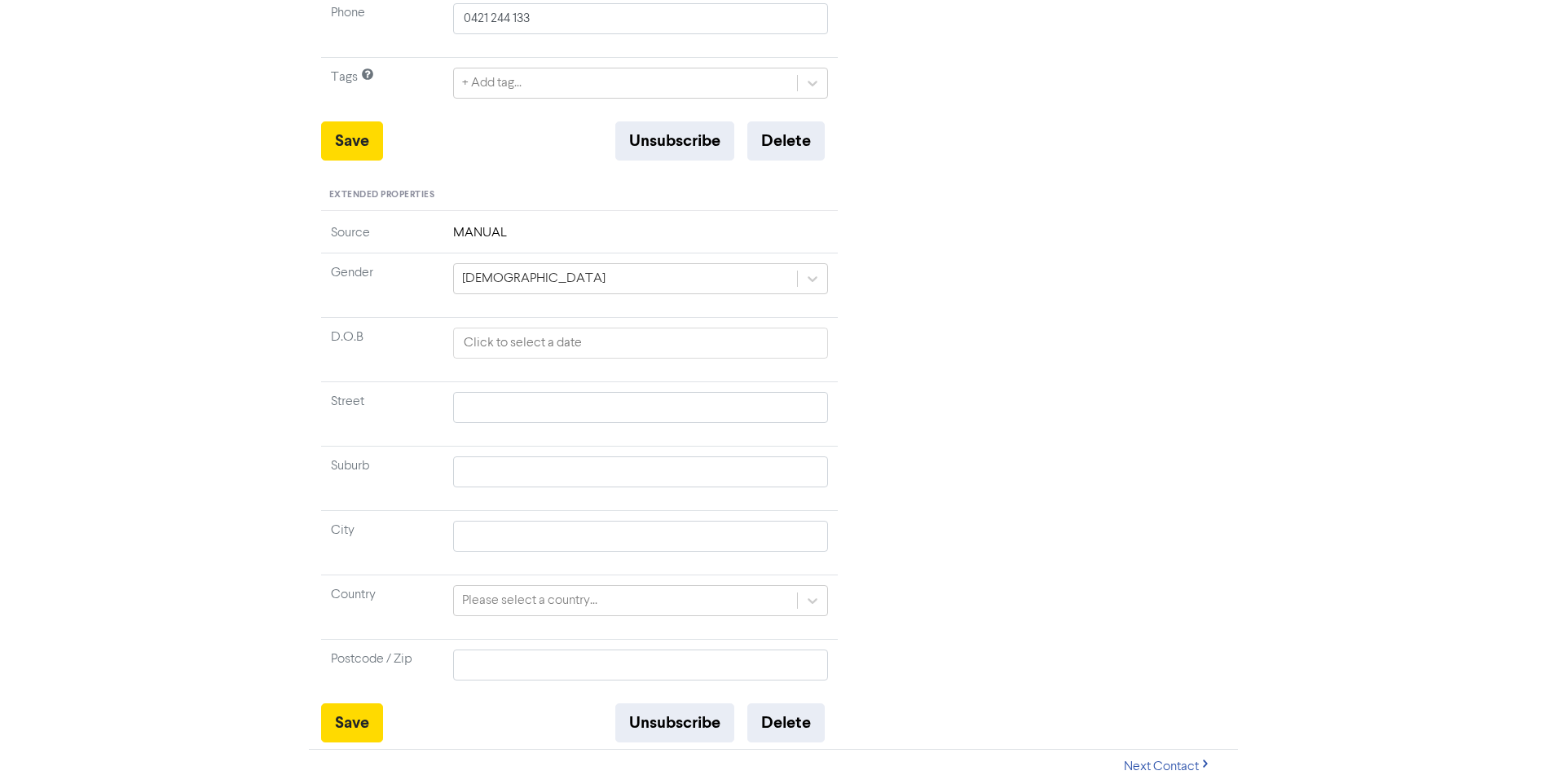
drag, startPoint x: 1078, startPoint y: 462, endPoint x: 1031, endPoint y: 469, distance: 47.5
click at [1072, 466] on div "Recent Activity No recent activity for this contact" at bounding box center [1043, 234] width 387 height 1015
select select "8"
select select "2025"
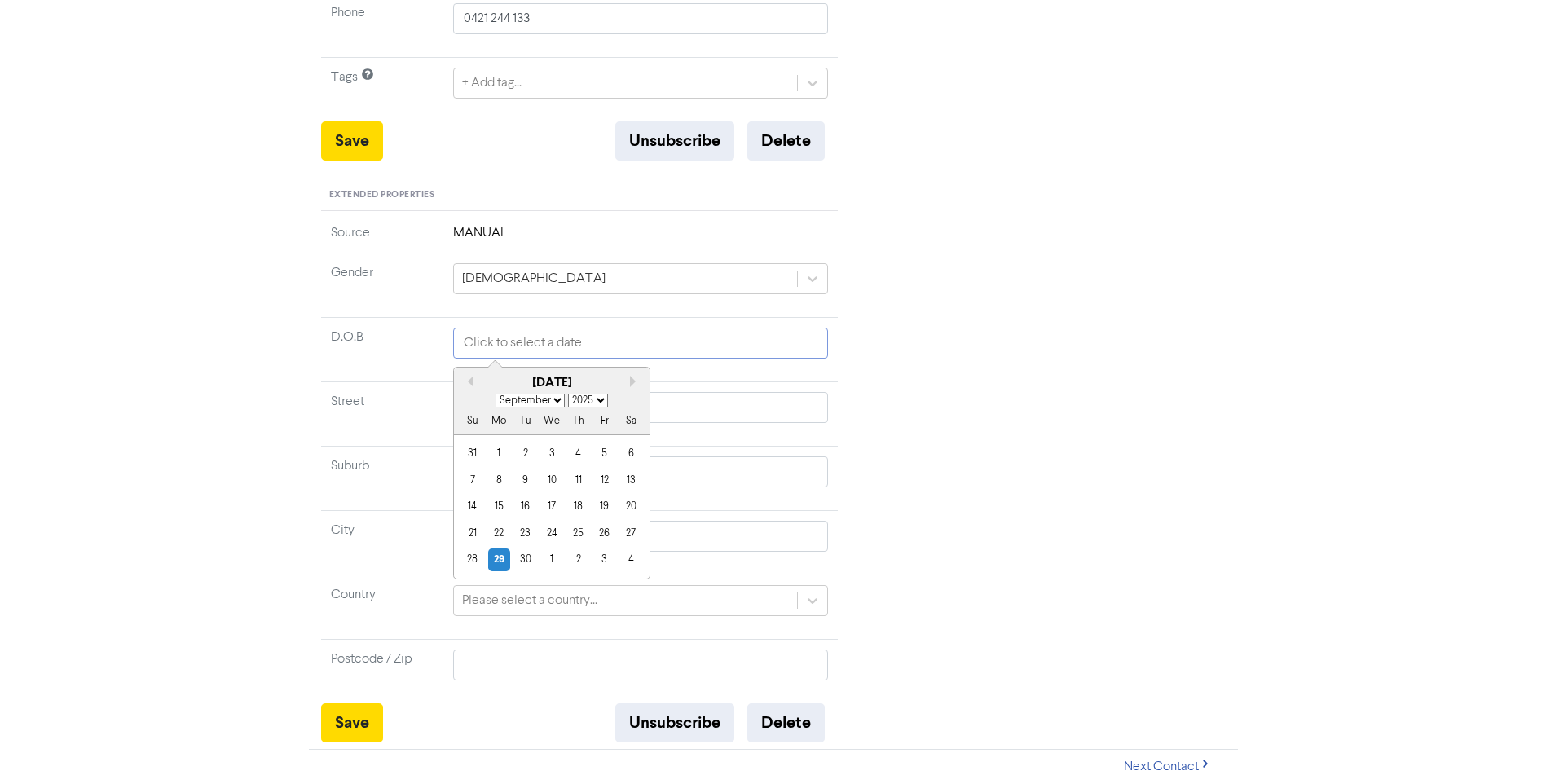
click at [492, 327] on input "text" at bounding box center [641, 342] width 376 height 31
click at [552, 401] on select "January February March April May June July August September October November De…" at bounding box center [530, 401] width 69 height 14
select select "5"
click at [496, 394] on select "January February March April May June July August September October November De…" at bounding box center [530, 401] width 69 height 14
click at [625, 506] on div "21" at bounding box center [630, 507] width 22 height 22
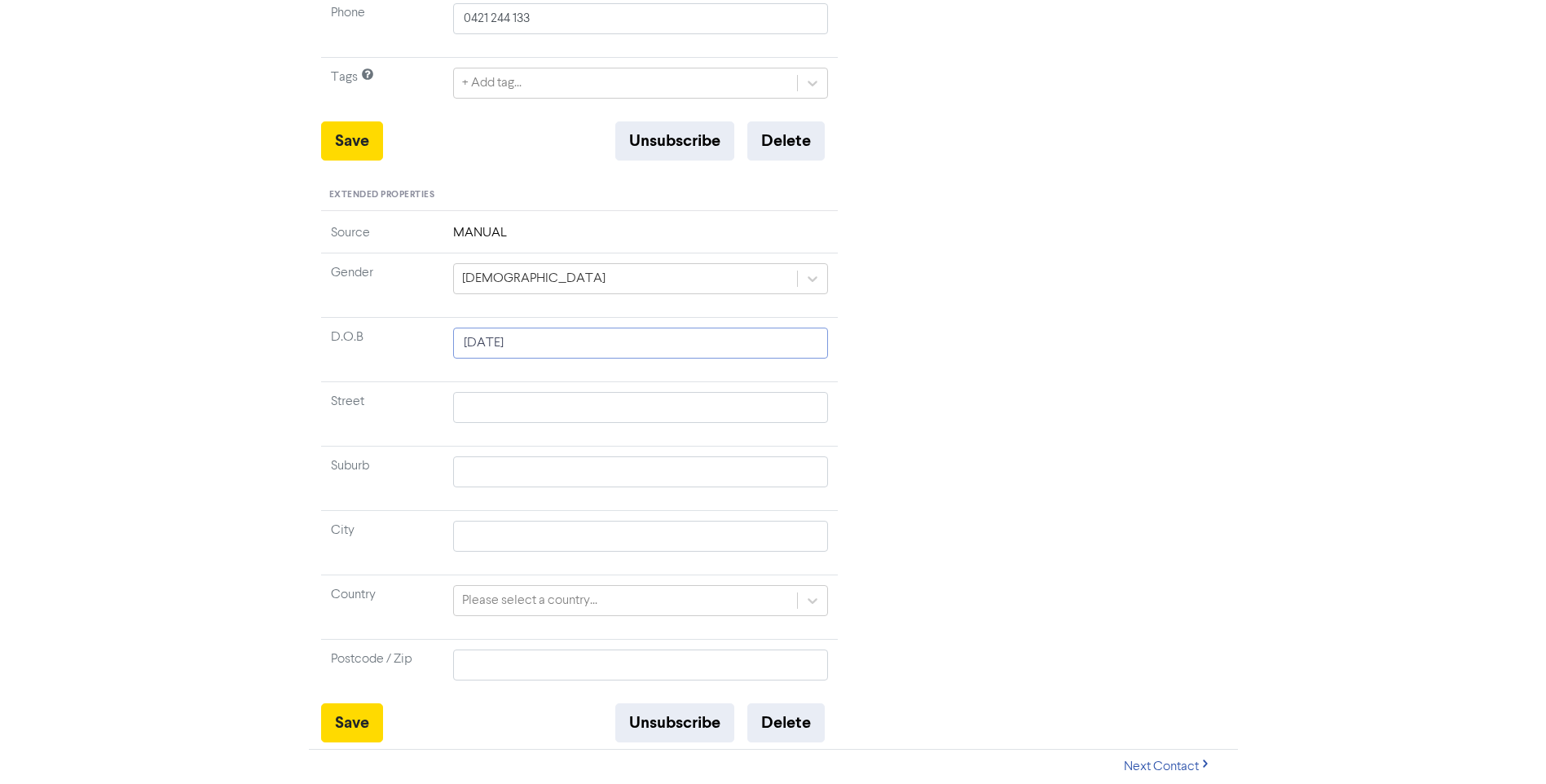
select select "5"
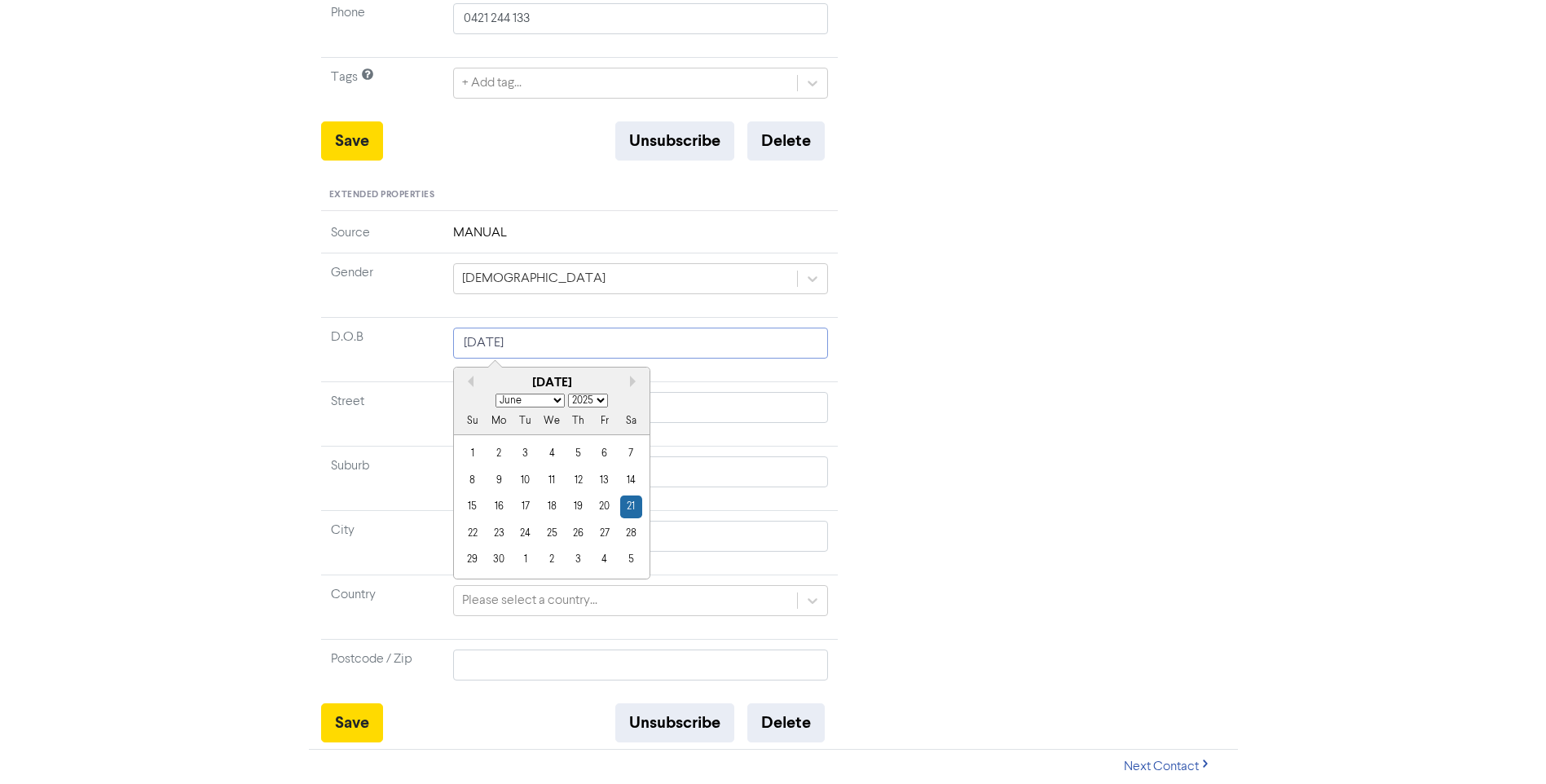
click at [546, 343] on input "[DATE]" at bounding box center [641, 342] width 376 height 31
click at [599, 399] on select "1900 1901 1902 1903 1904 1905 1906 1907 1908 1909 1910 1911 1912 1913 1914 1915…" at bounding box center [587, 401] width 40 height 14
select select "1988"
click at [568, 394] on select "1900 1901 1902 1903 1904 1905 1906 1907 1908 1909 1910 1911 1912 1913 1914 1915…" at bounding box center [587, 401] width 40 height 14
click at [529, 531] on div "21" at bounding box center [524, 533] width 22 height 22
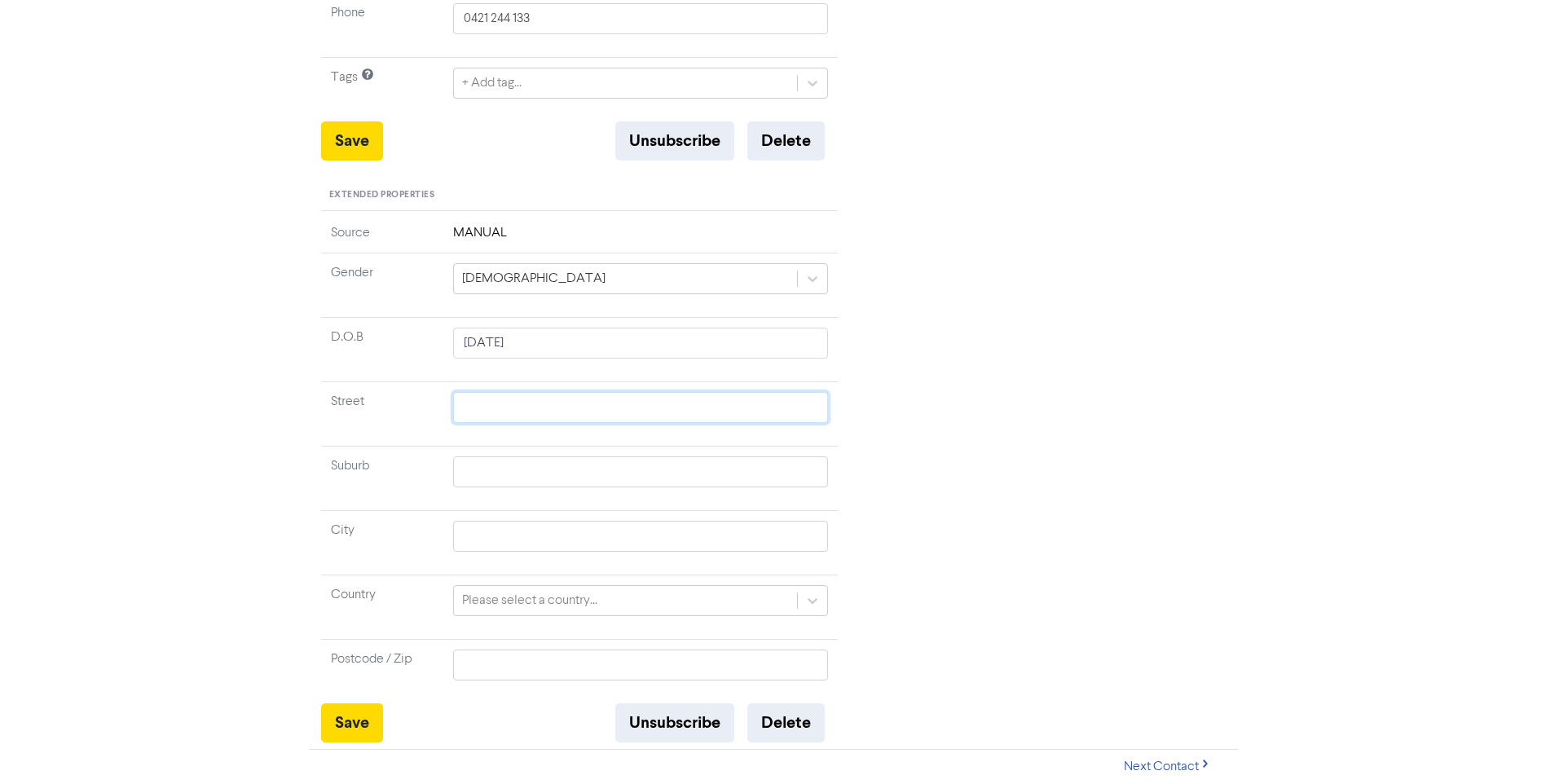
click at [484, 408] on input "text" at bounding box center [641, 407] width 376 height 31
type input "4"
type input "41"
type input "41 C"
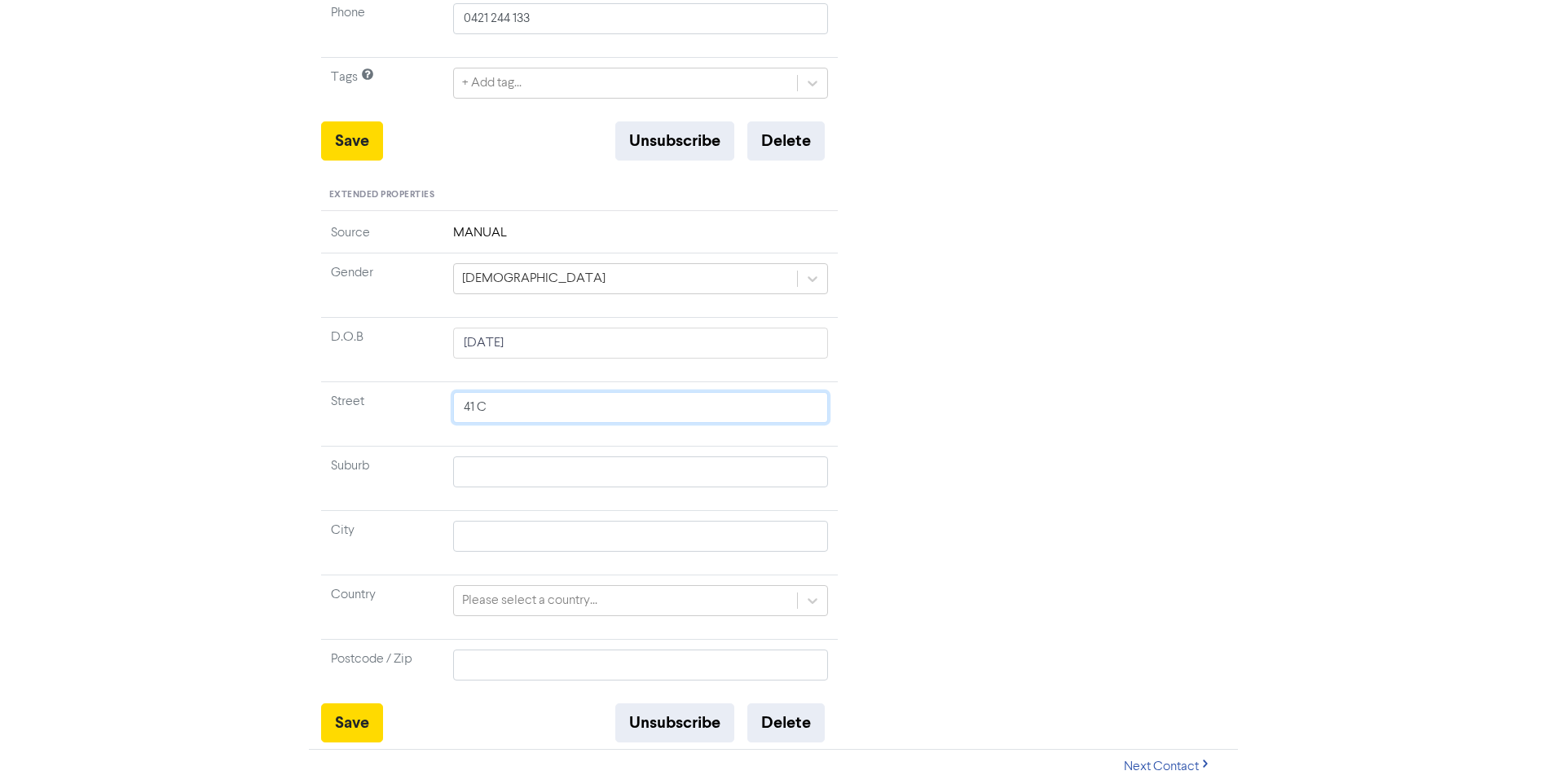
type input "41 Ch"
type input "41 [PERSON_NAME]"
type input "41 Chut"
type input "41 Chute"
type input "41 Chuter"
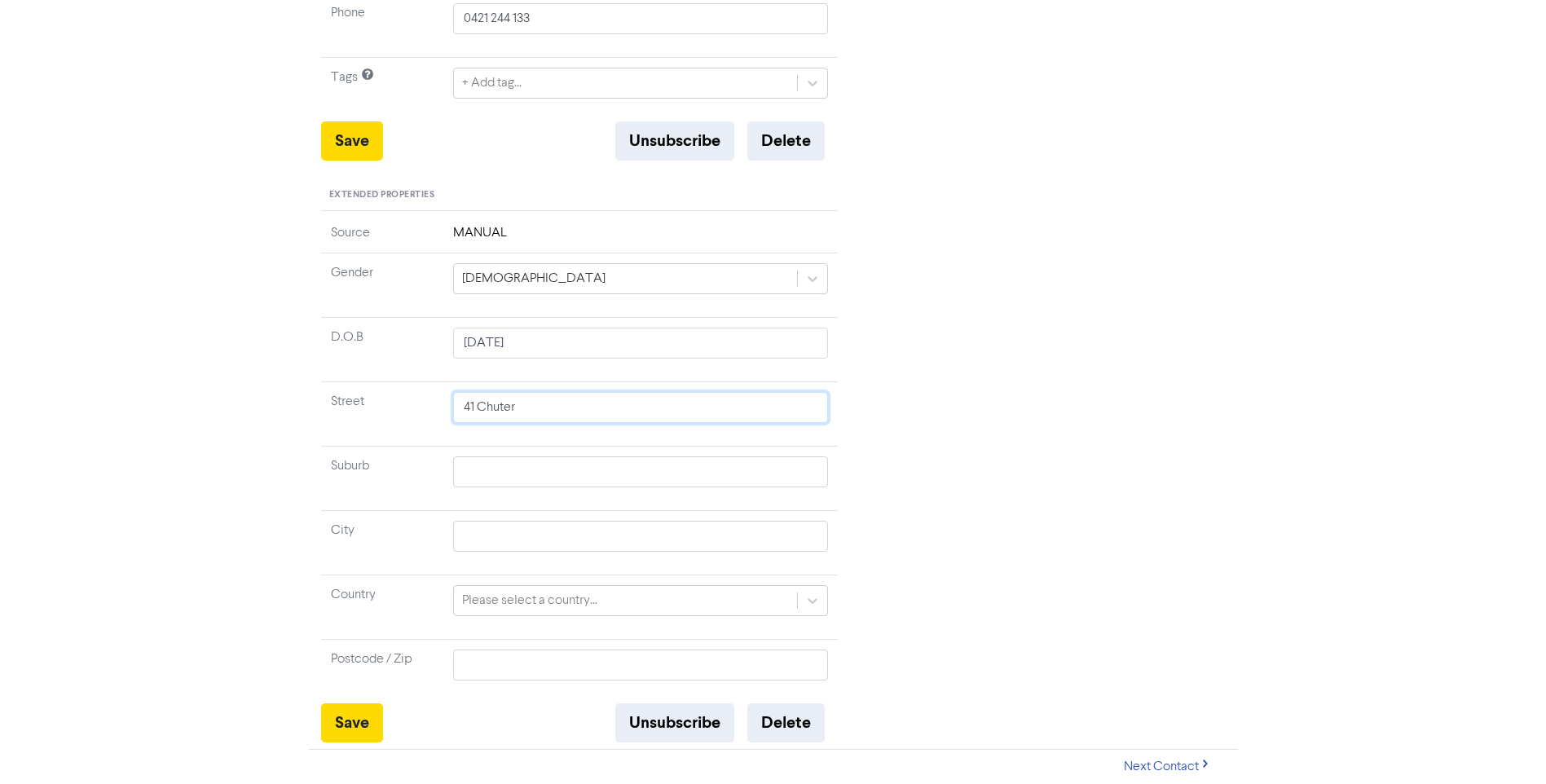
type input "41 Chuter"
type input "41 Chuter S"
type input "[STREET_ADDRESS]"
type input "[PERSON_NAME][GEOGRAPHIC_DATA]"
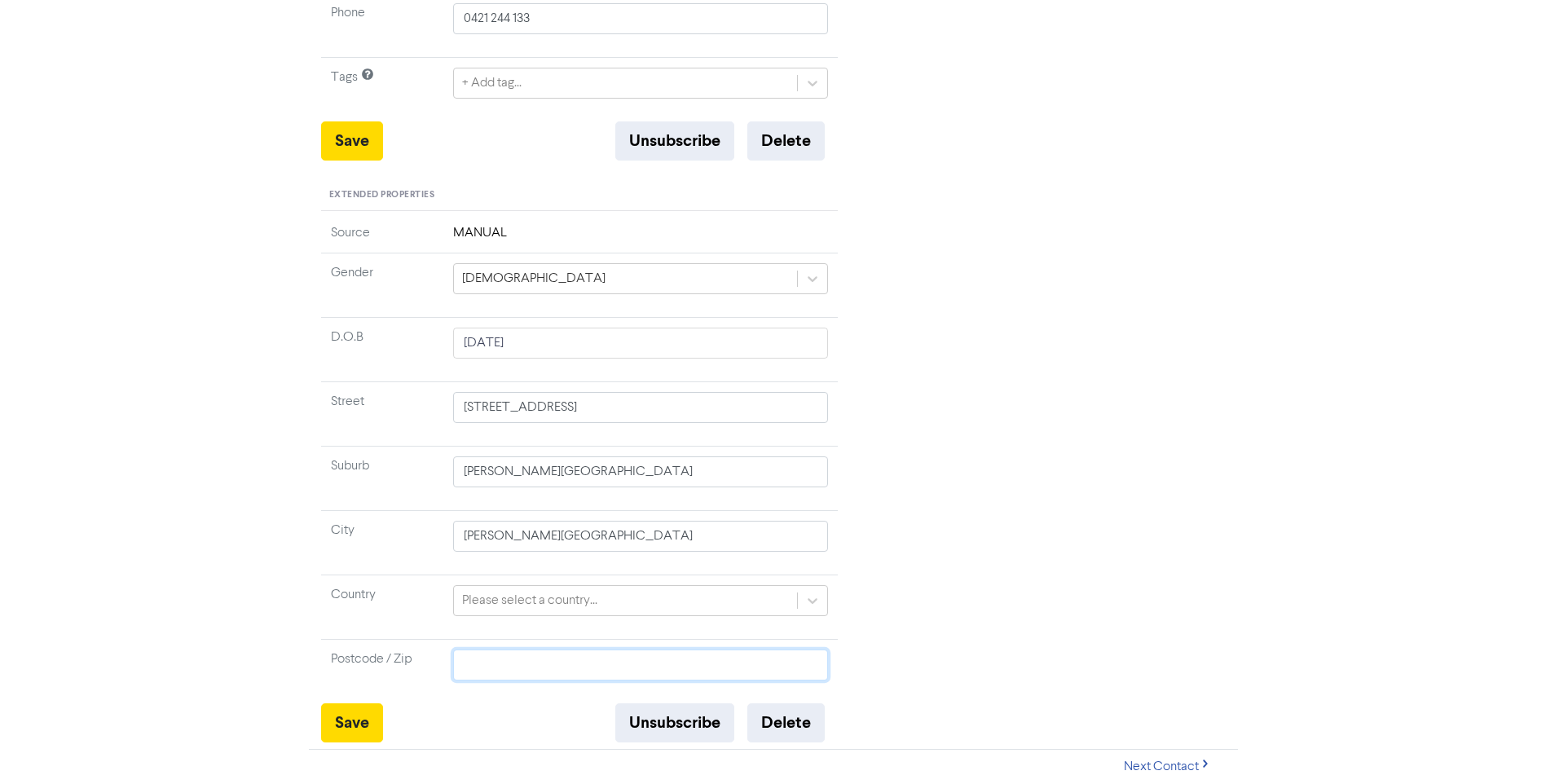
type input "4053"
type input "[STREET_ADDRESS]"
click at [805, 593] on div "Please select a country..." at bounding box center [641, 600] width 376 height 31
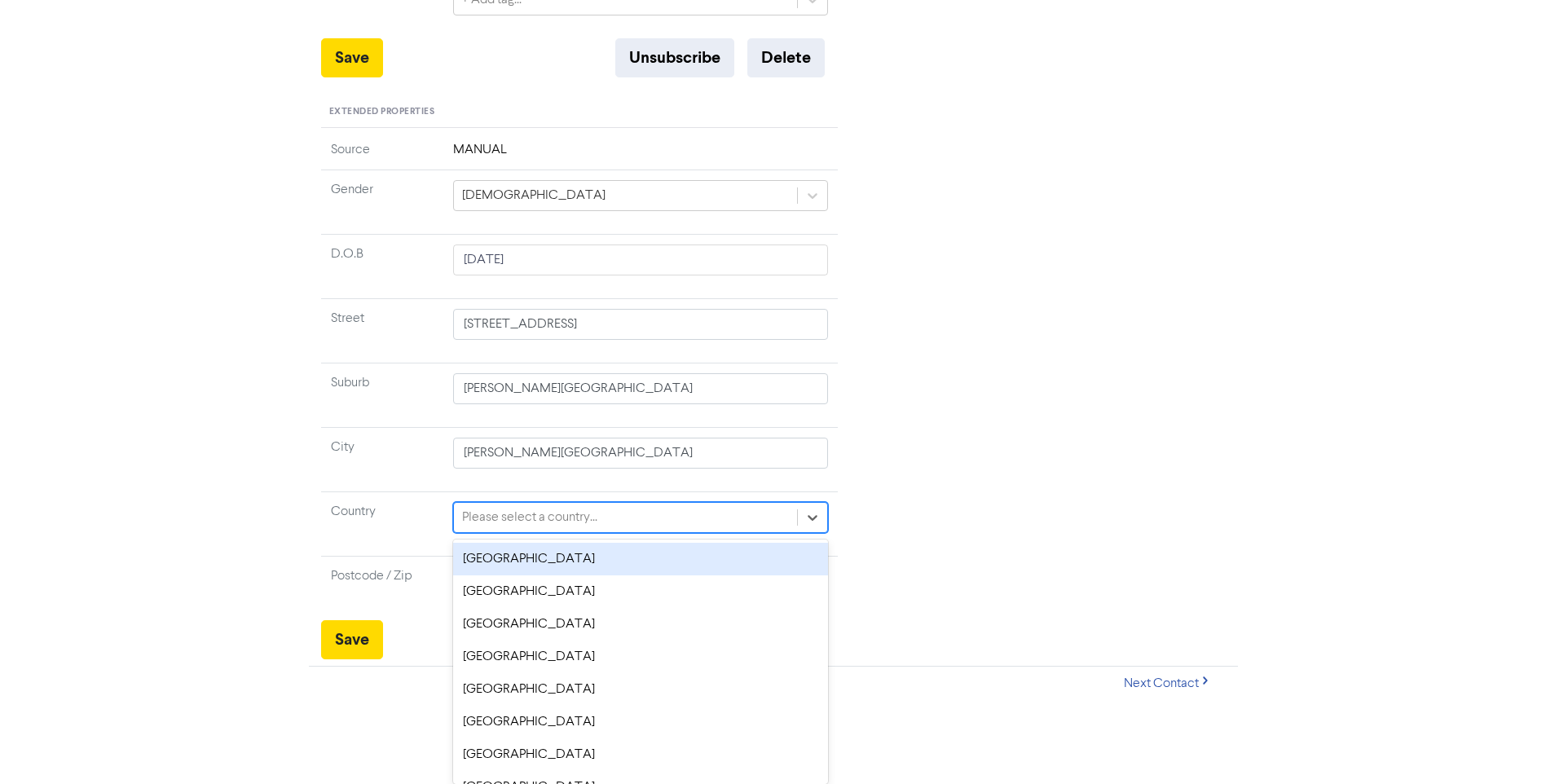
click at [597, 561] on div "[GEOGRAPHIC_DATA]" at bounding box center [641, 559] width 376 height 33
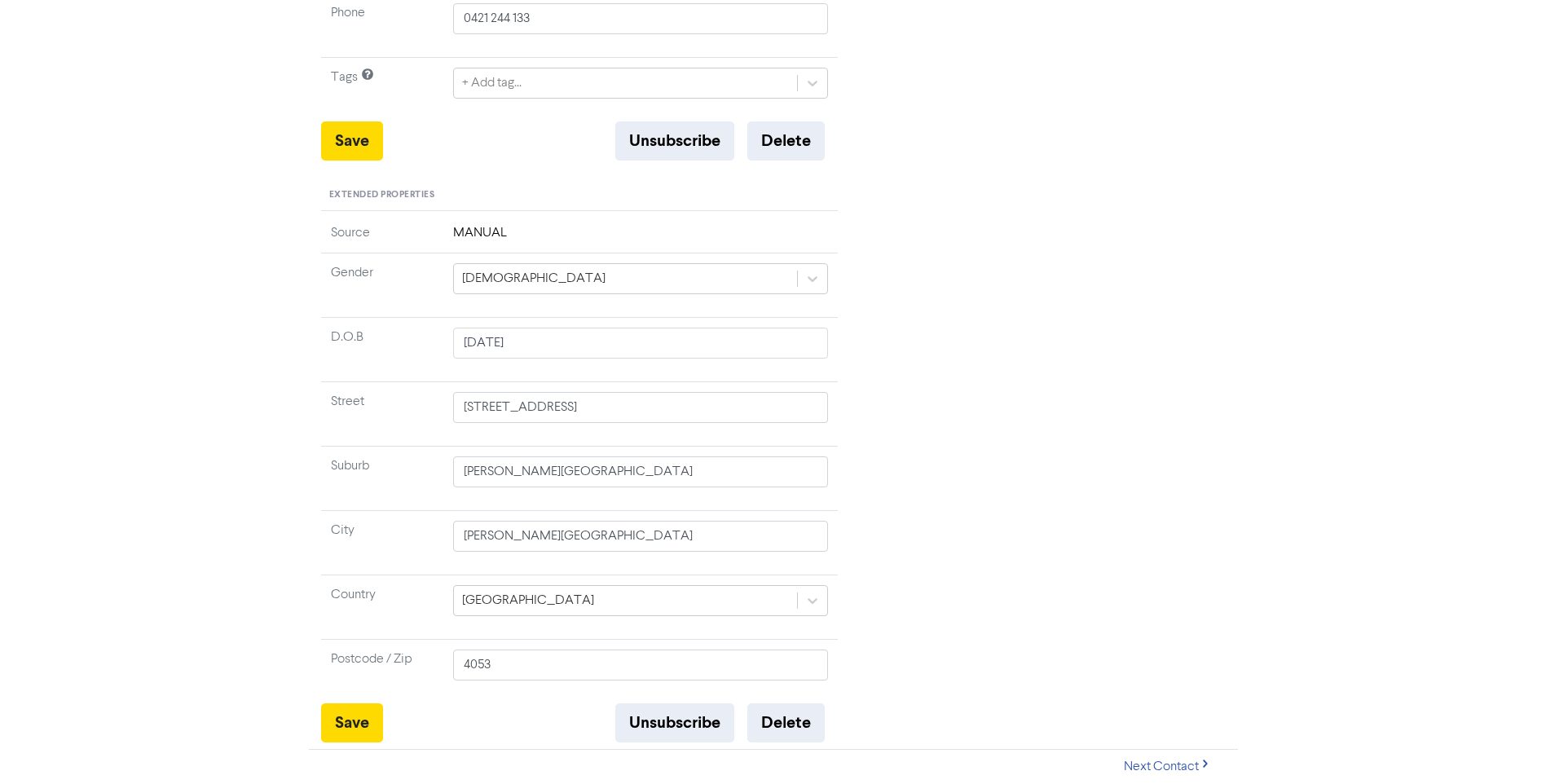
scroll to position [466, 0]
click at [340, 720] on button "Save" at bounding box center [352, 723] width 62 height 39
click at [1198, 763] on button "Next Contact" at bounding box center [1167, 766] width 115 height 35
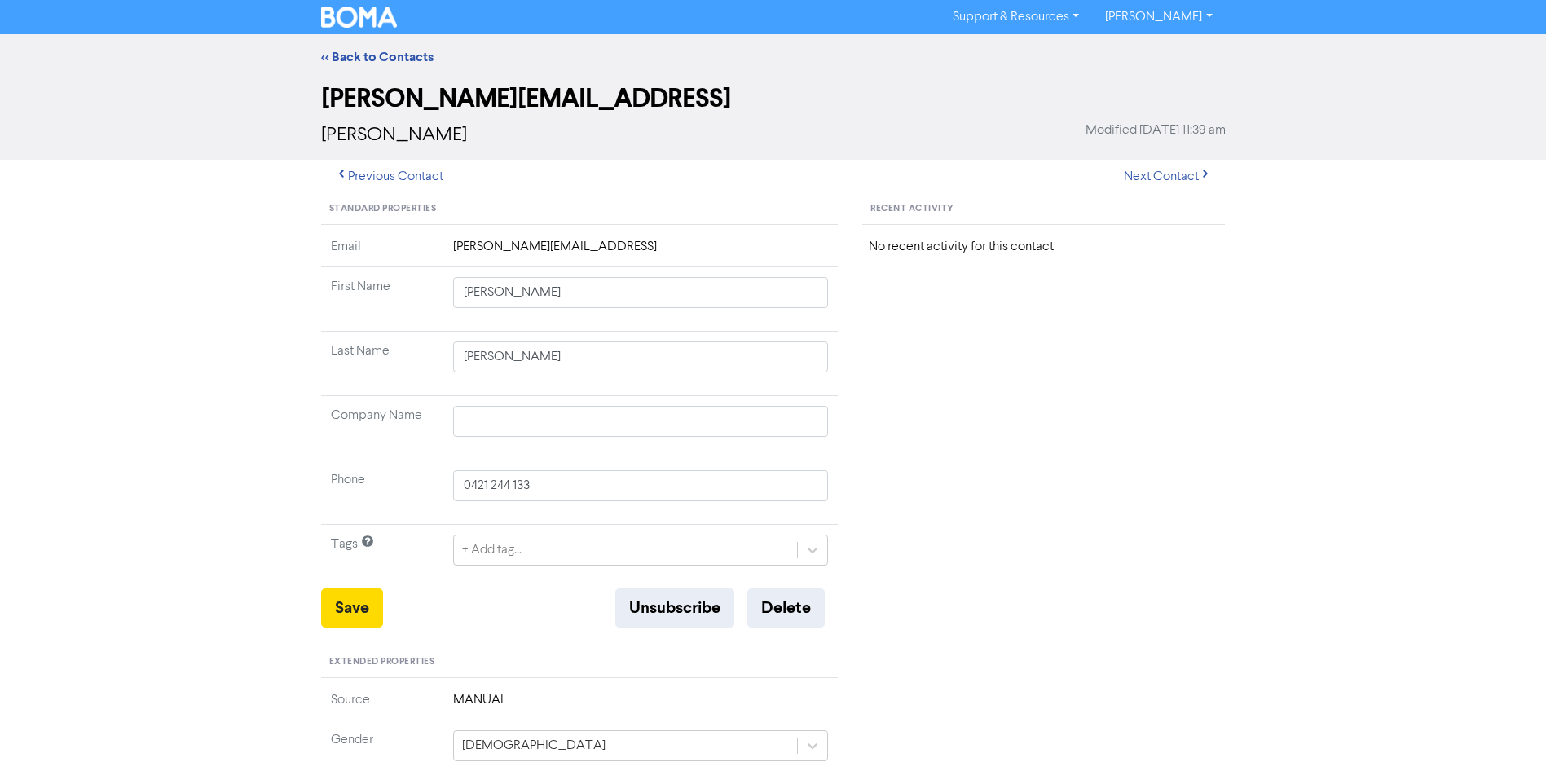
type input "[PERSON_NAME]"
type input "JG Bookkeeping Solutions"
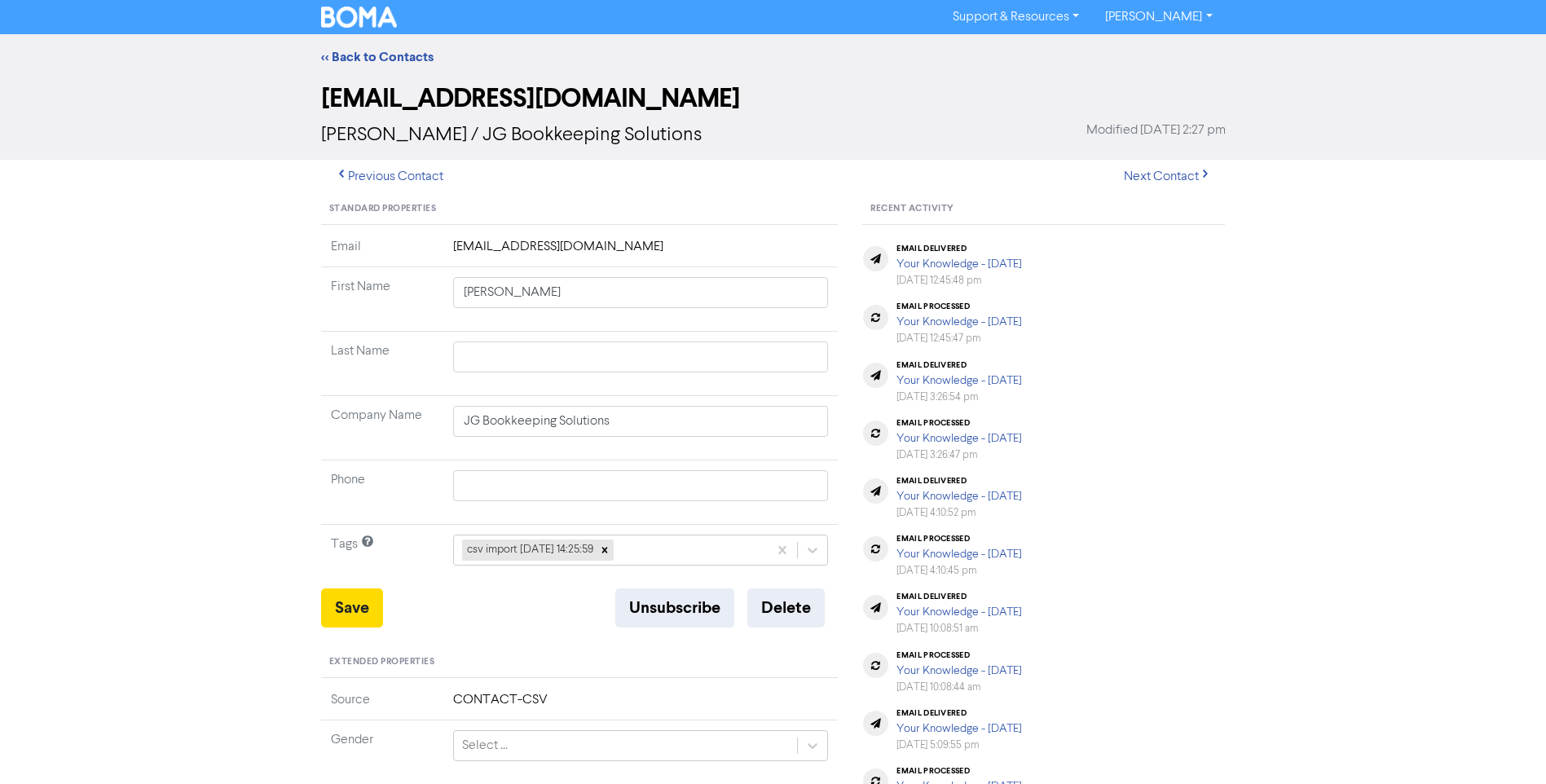
click at [1209, 18] on link "[PERSON_NAME]" at bounding box center [1158, 17] width 133 height 26
click at [1168, 46] on button "Log Out" at bounding box center [1157, 49] width 129 height 20
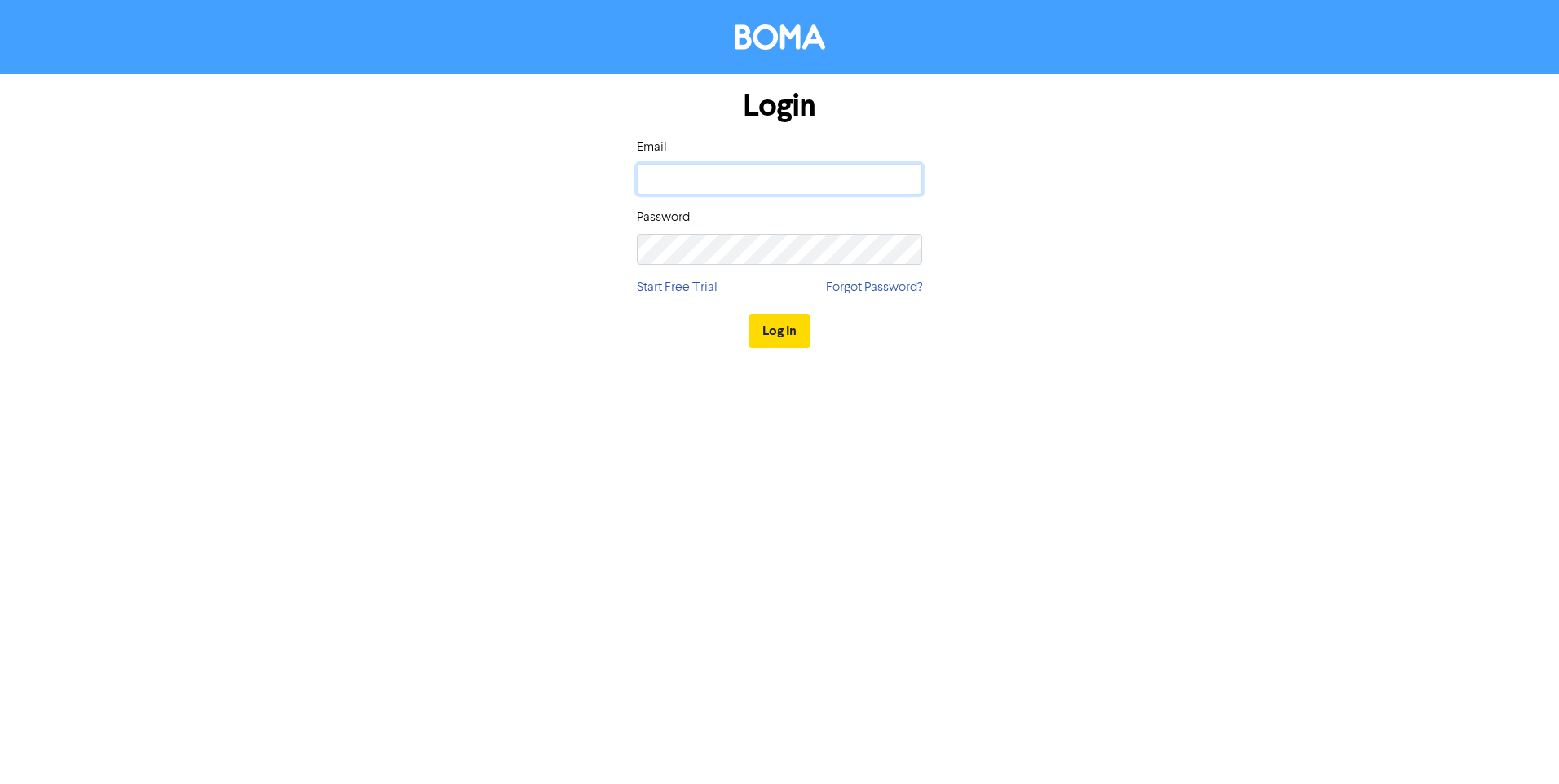
type input "[EMAIL_ADDRESS][DOMAIN_NAME]"
